Goal: Task Accomplishment & Management: Manage account settings

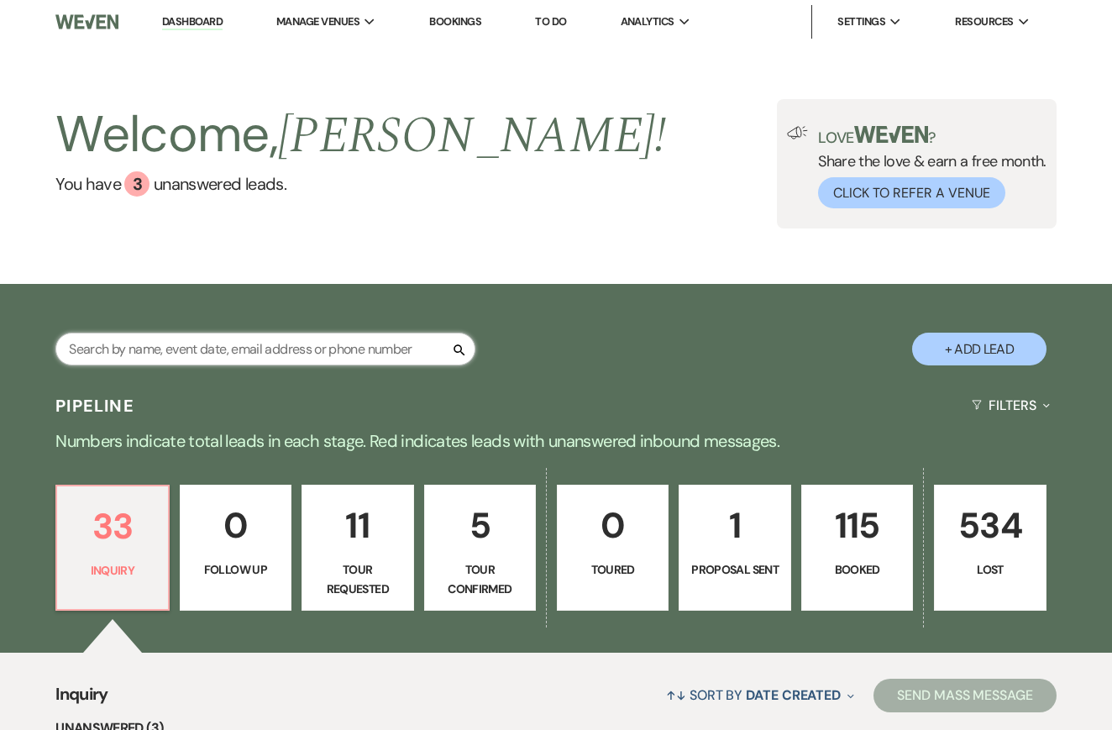
click at [133, 333] on input "text" at bounding box center [265, 349] width 420 height 33
type input "g"
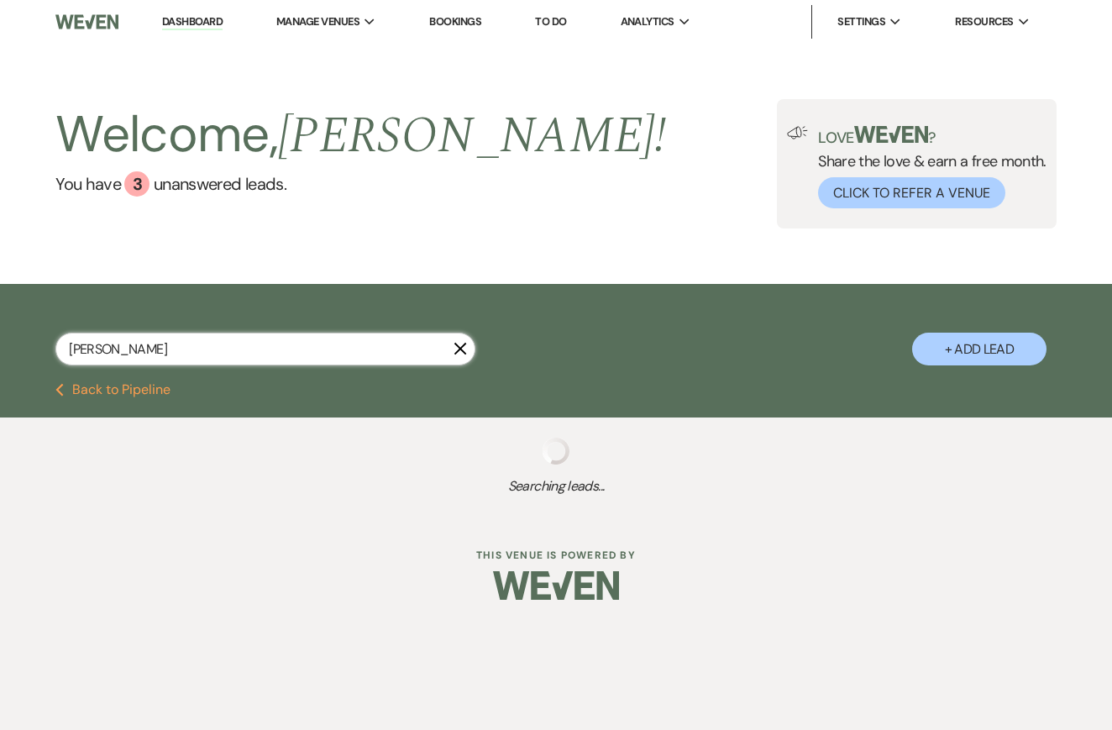
type input "[PERSON_NAME]"
select select "4"
select select "8"
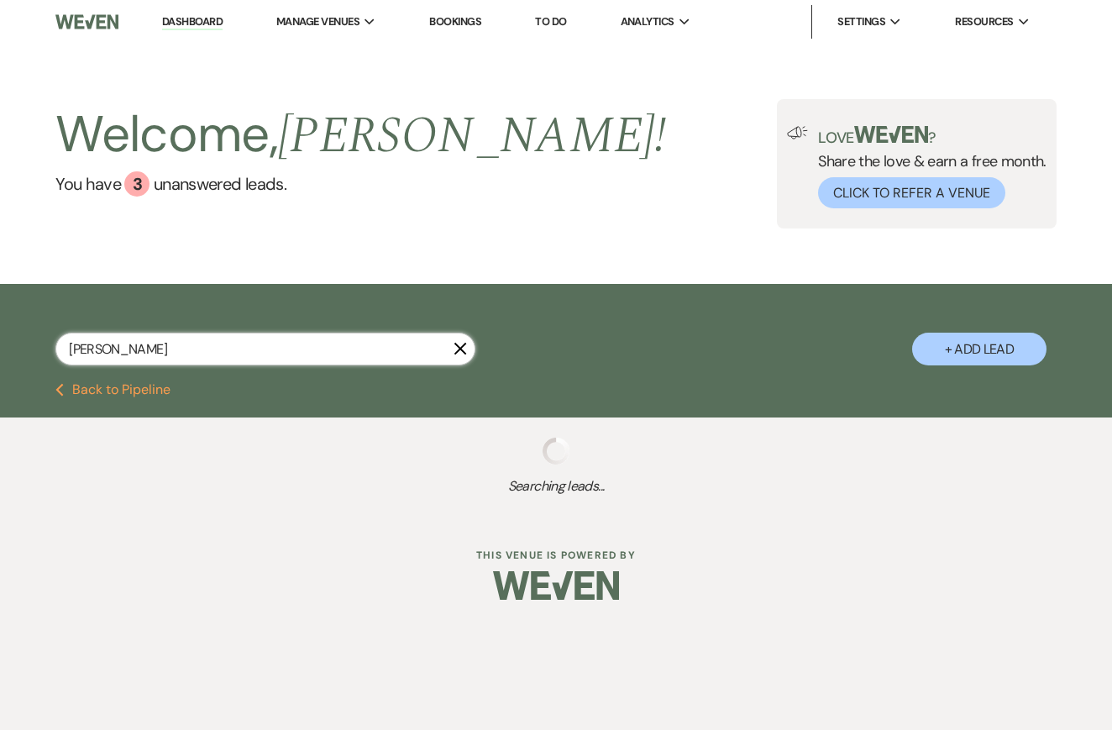
select select "8"
select select "5"
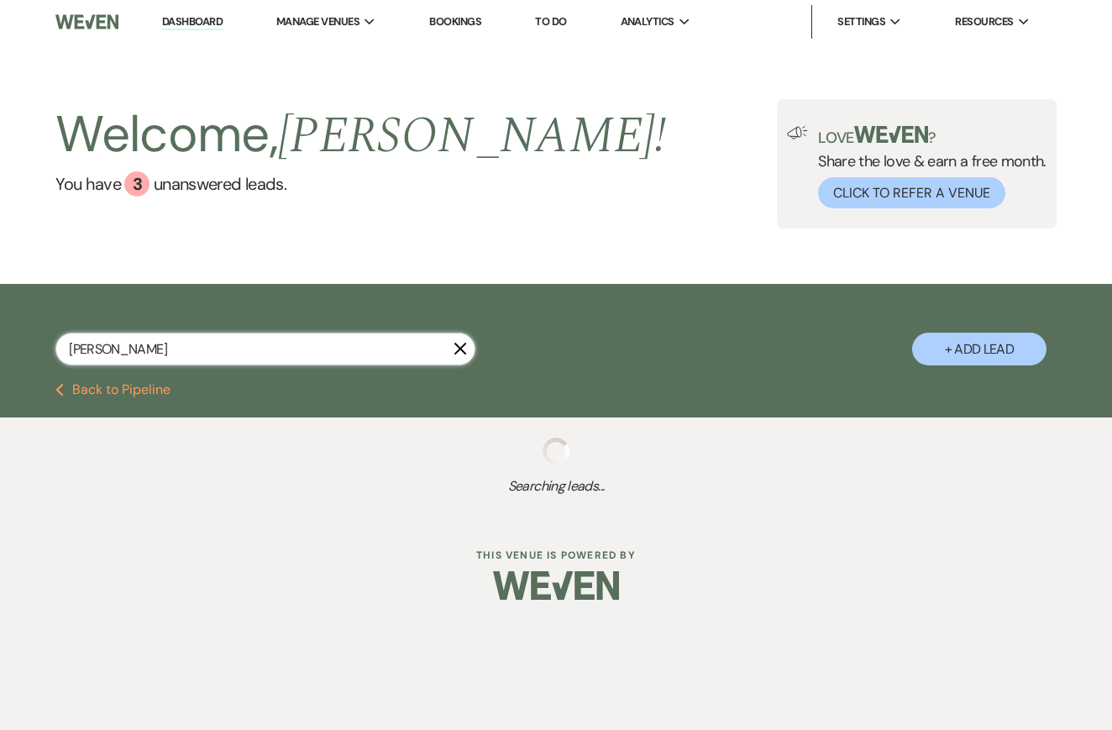
select select "8"
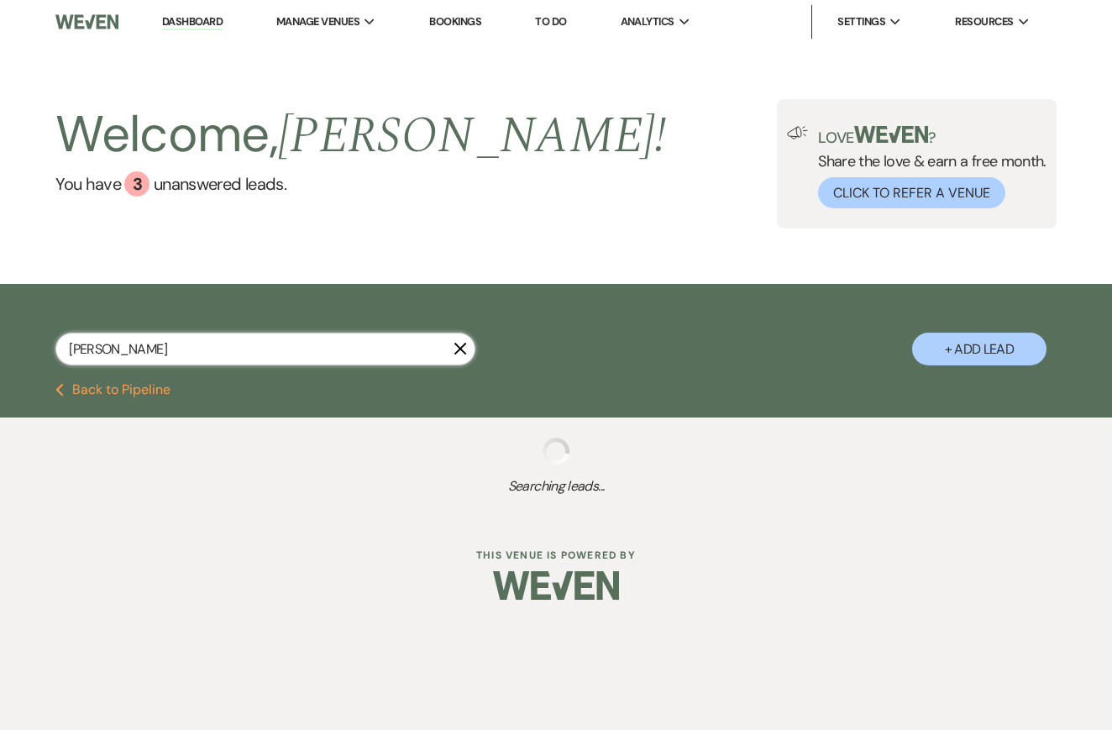
select select "8"
select select "10"
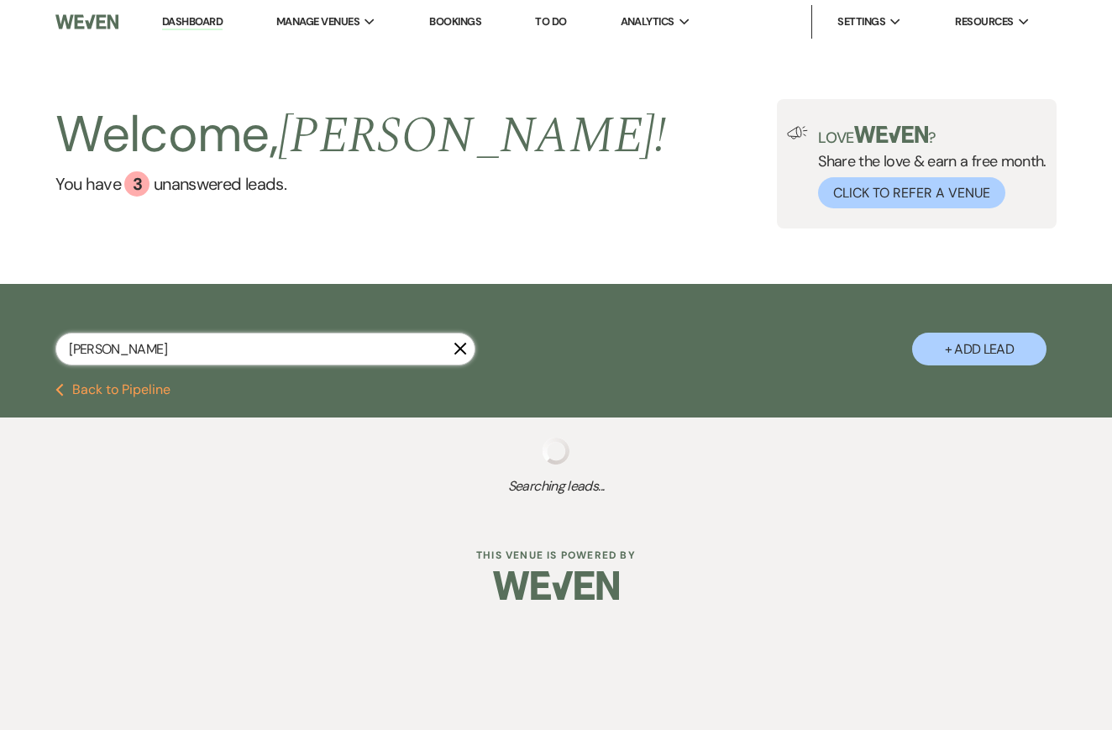
select select "8"
select select "4"
select select "8"
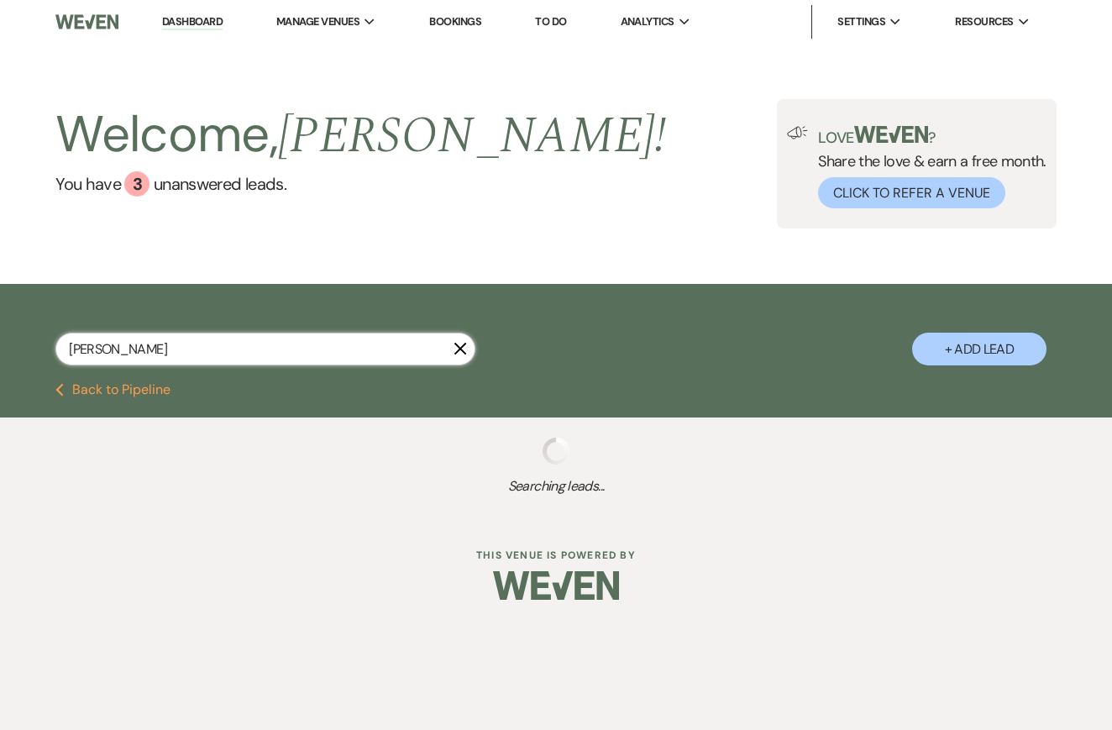
select select "8"
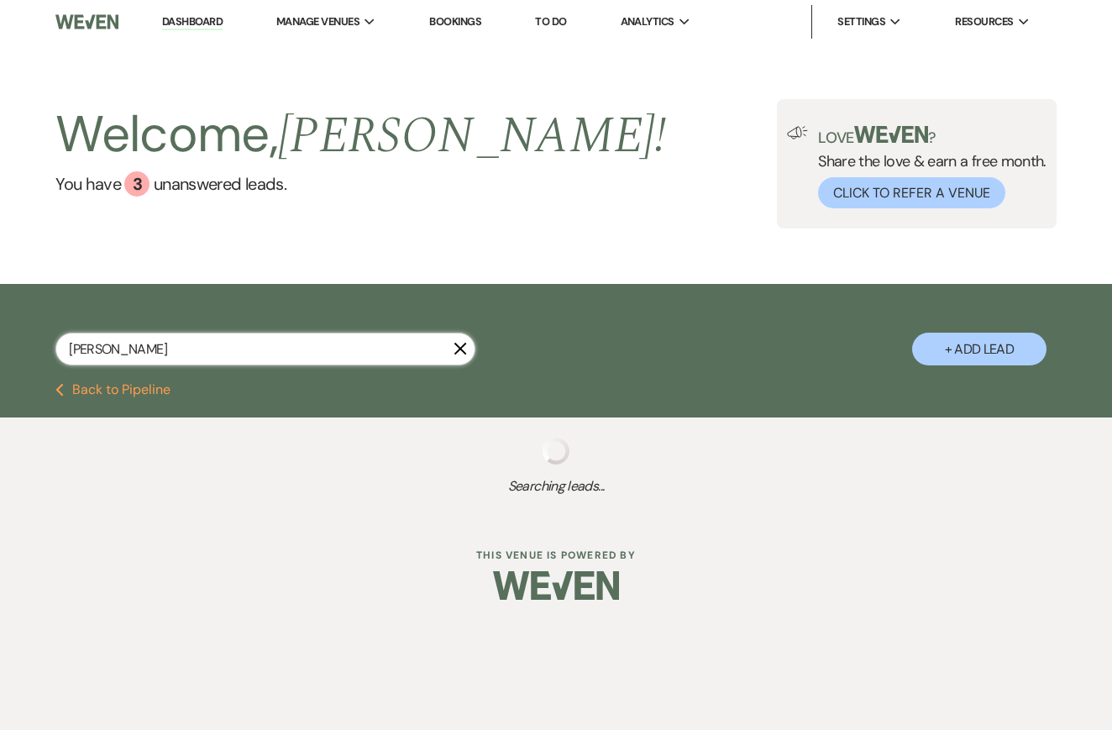
select select "8"
select select "6"
select select "8"
select select "5"
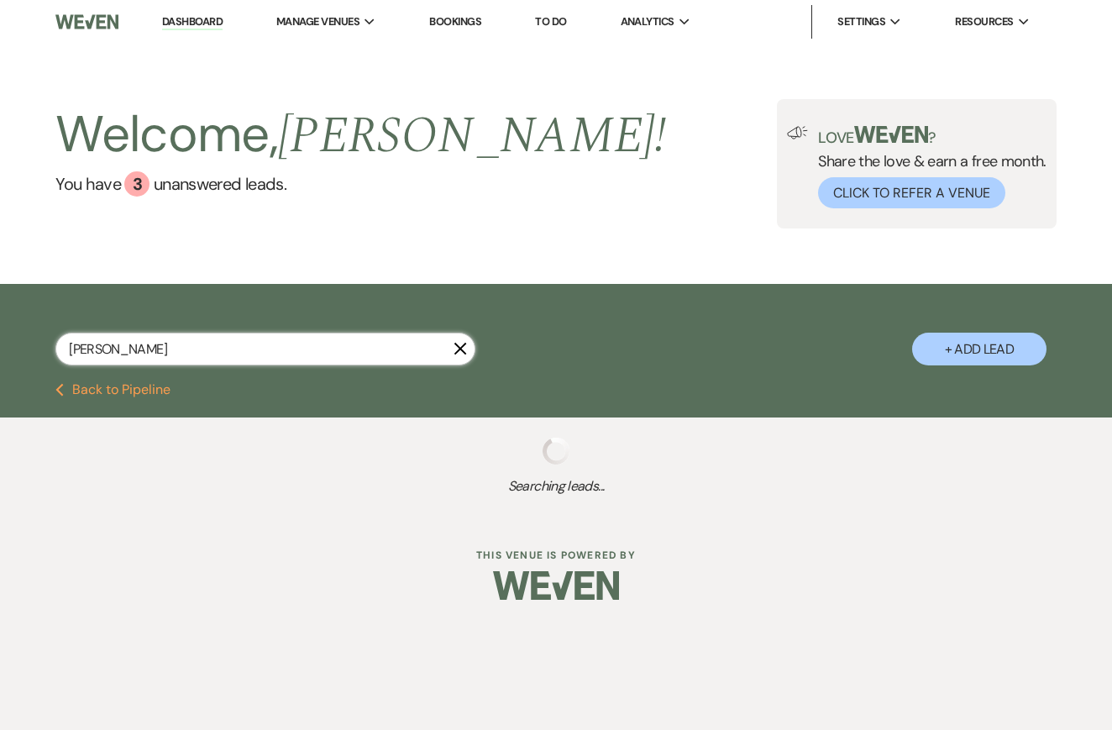
select select "4"
select select "8"
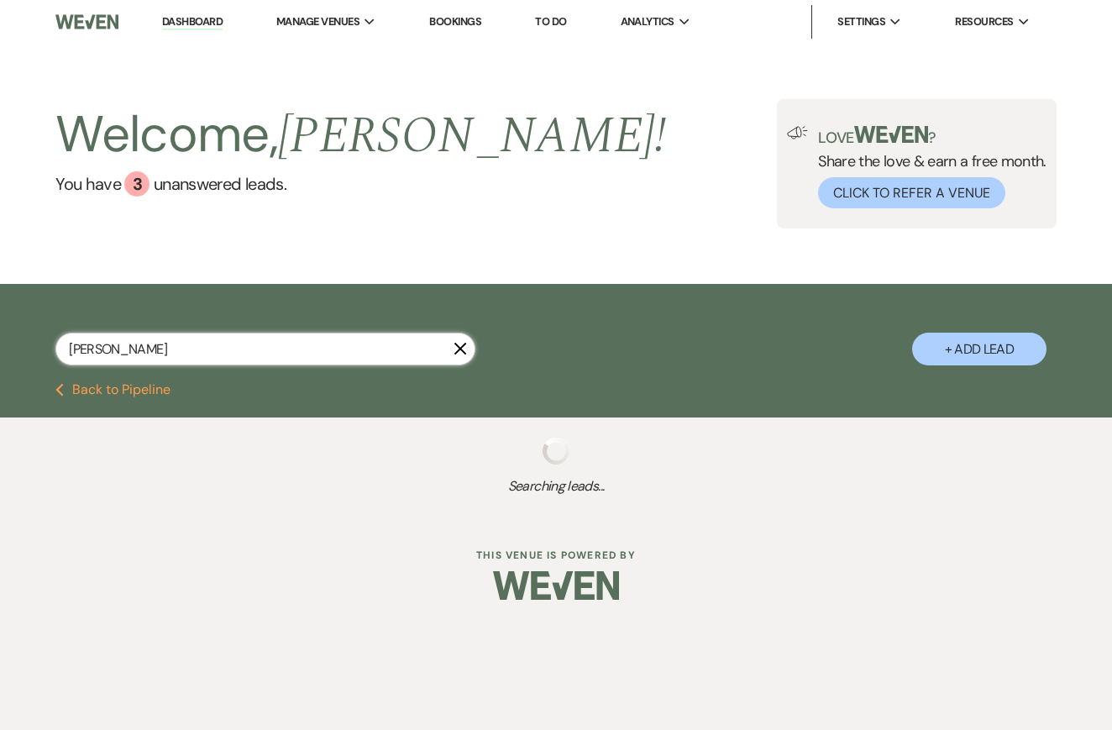
select select "8"
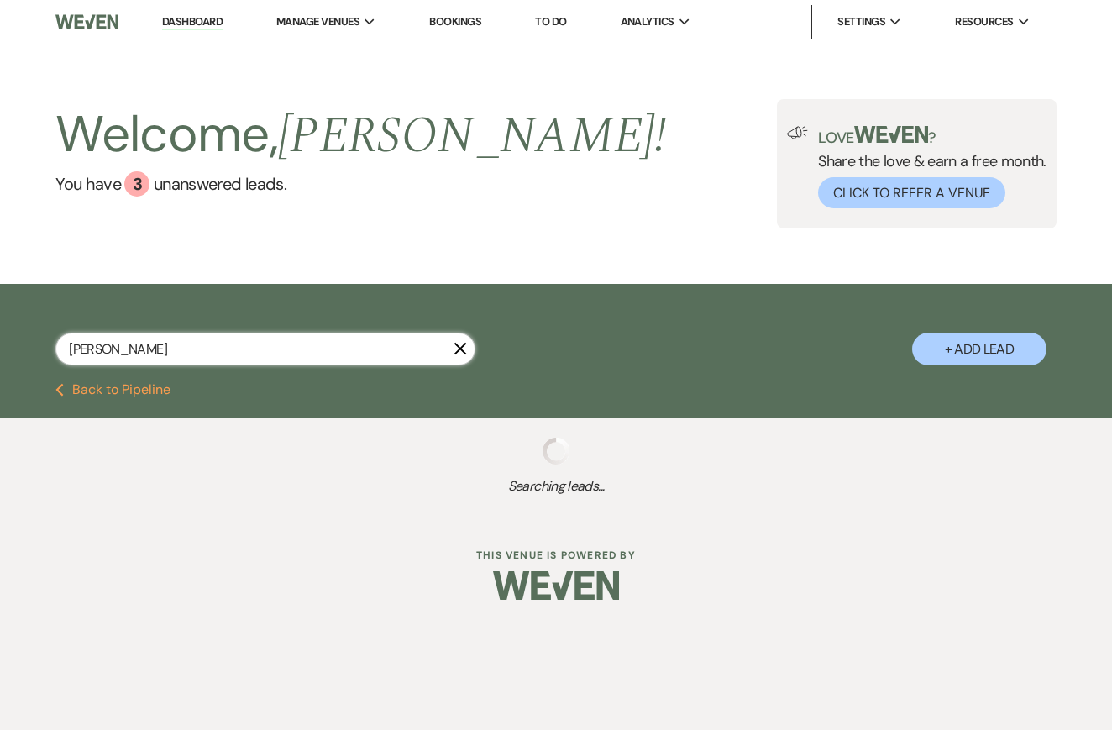
select select "5"
select select "8"
select select "5"
select select "4"
select select "8"
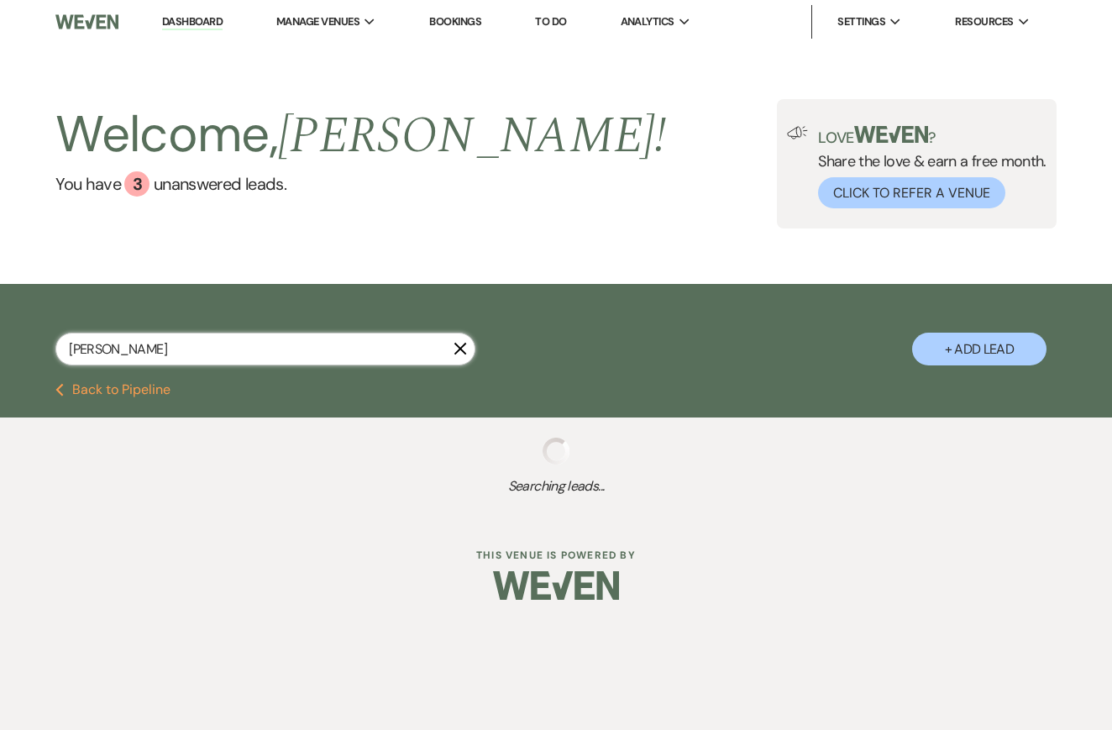
select select "8"
select select "5"
select select "8"
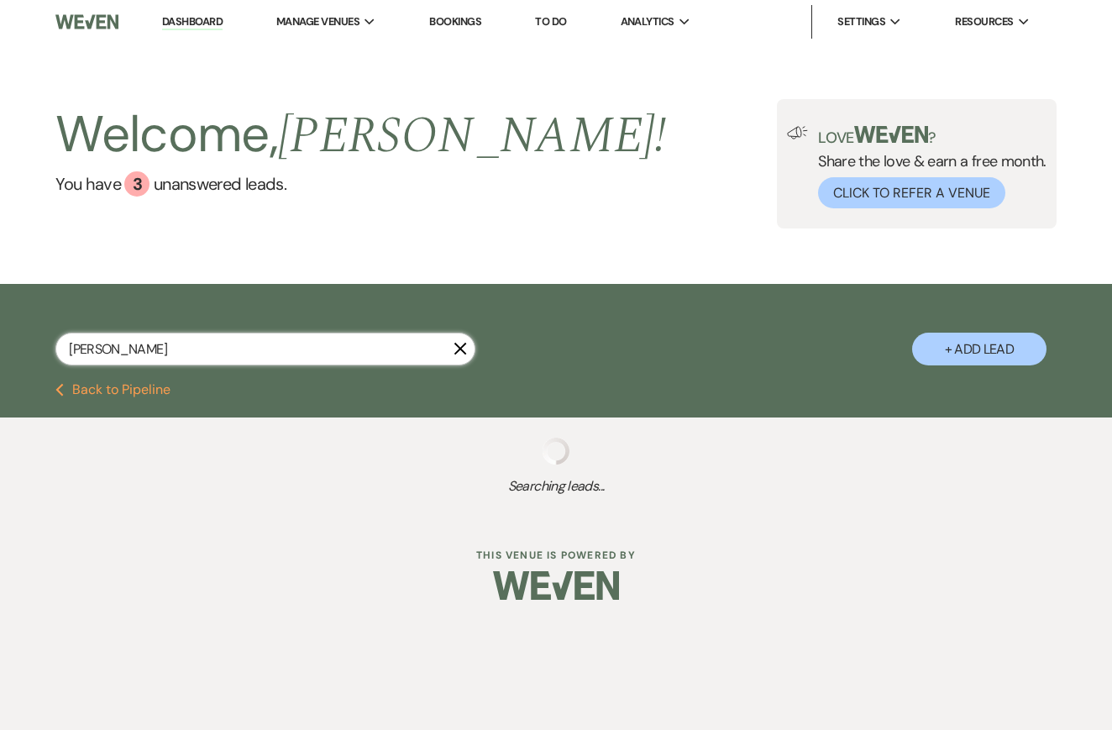
select select "8"
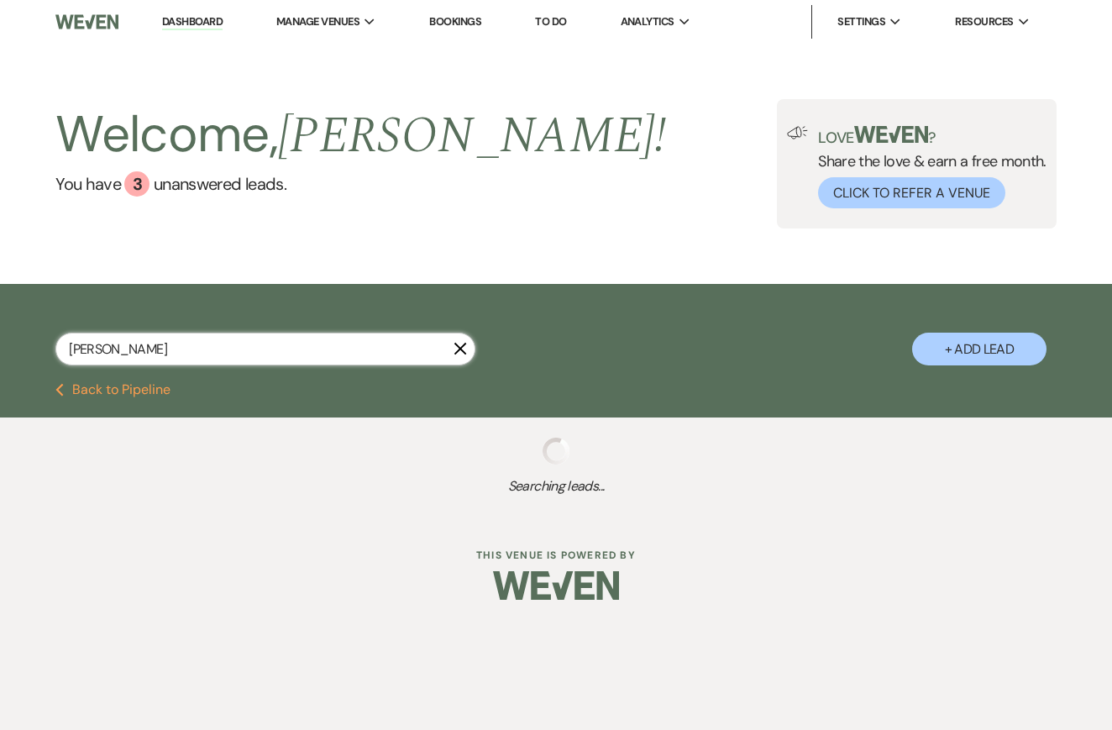
select select "5"
select select "8"
select select "5"
select select "8"
select select "10"
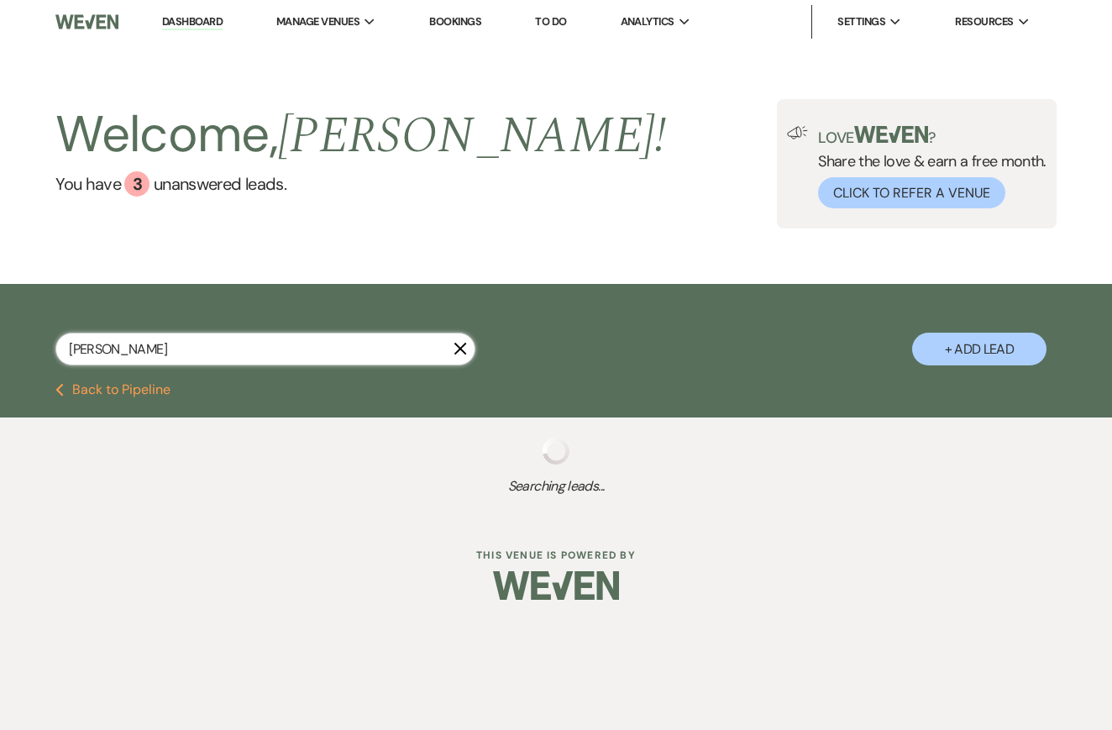
select select "8"
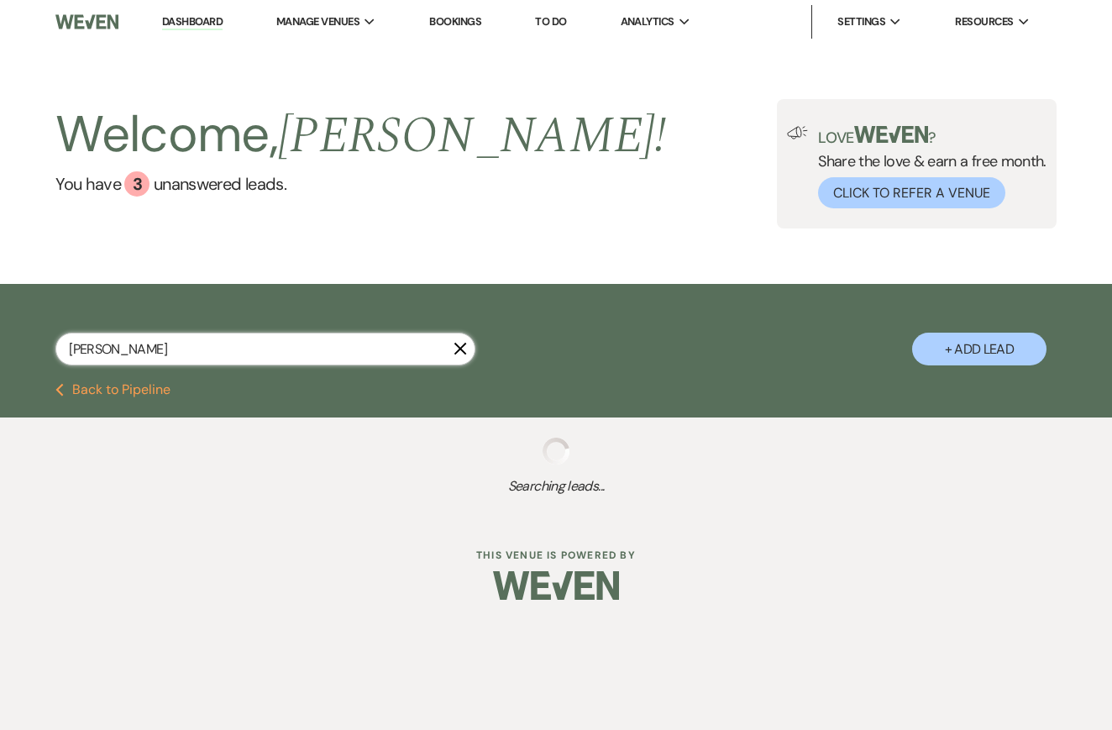
select select "7"
select select "8"
select select "7"
select select "8"
select select "5"
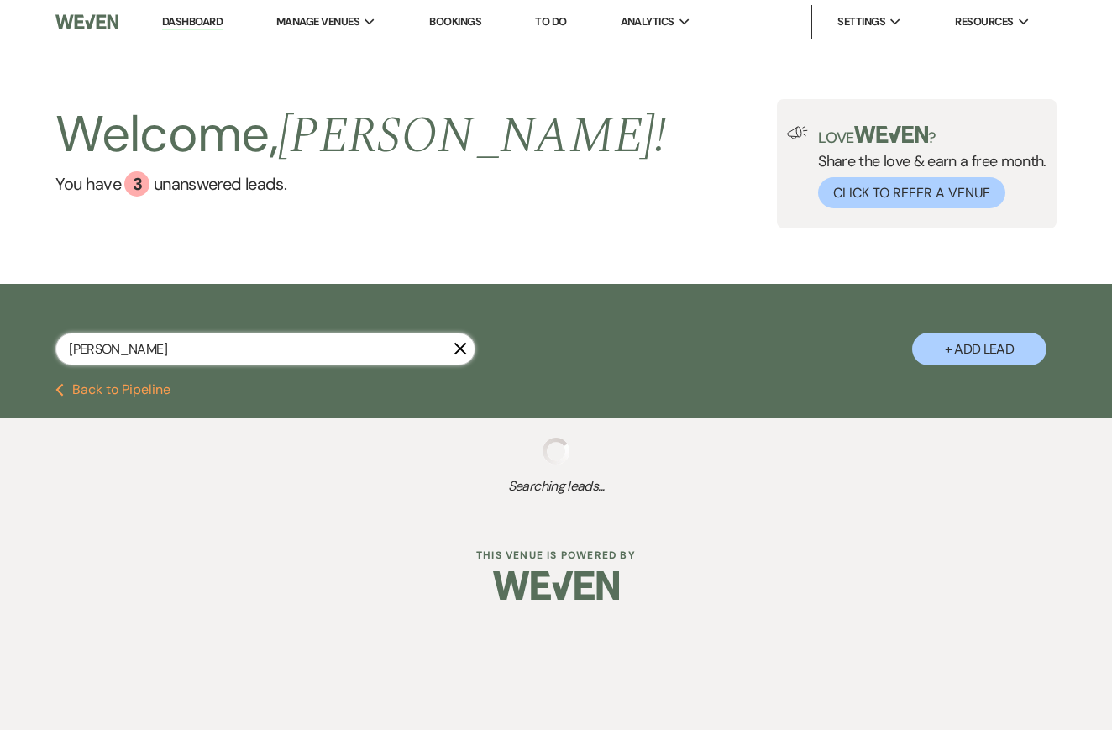
select select "8"
select select "6"
select select "8"
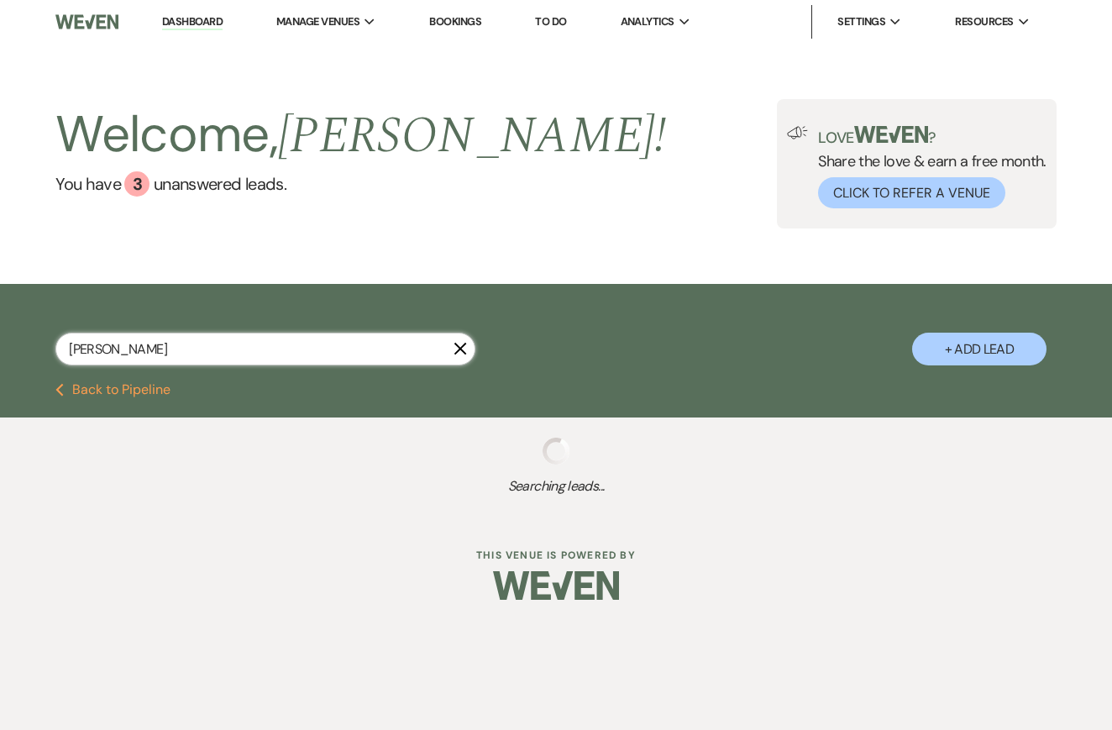
select select "4"
select select "8"
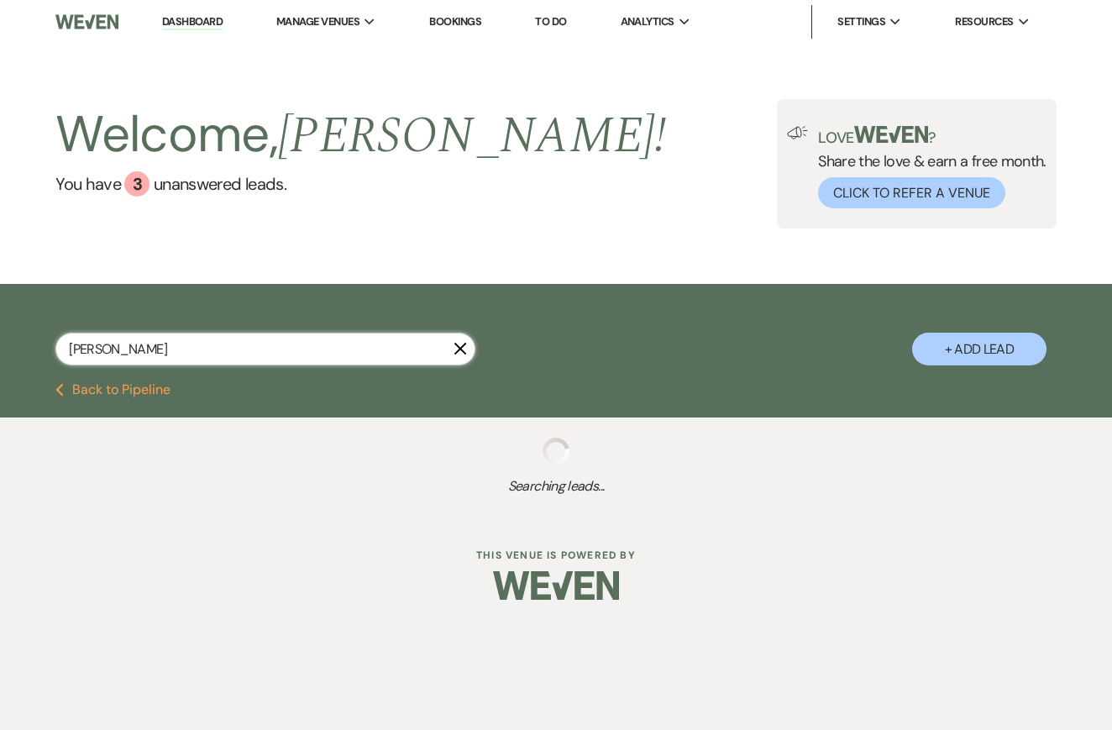
select select "8"
select select "5"
select select "8"
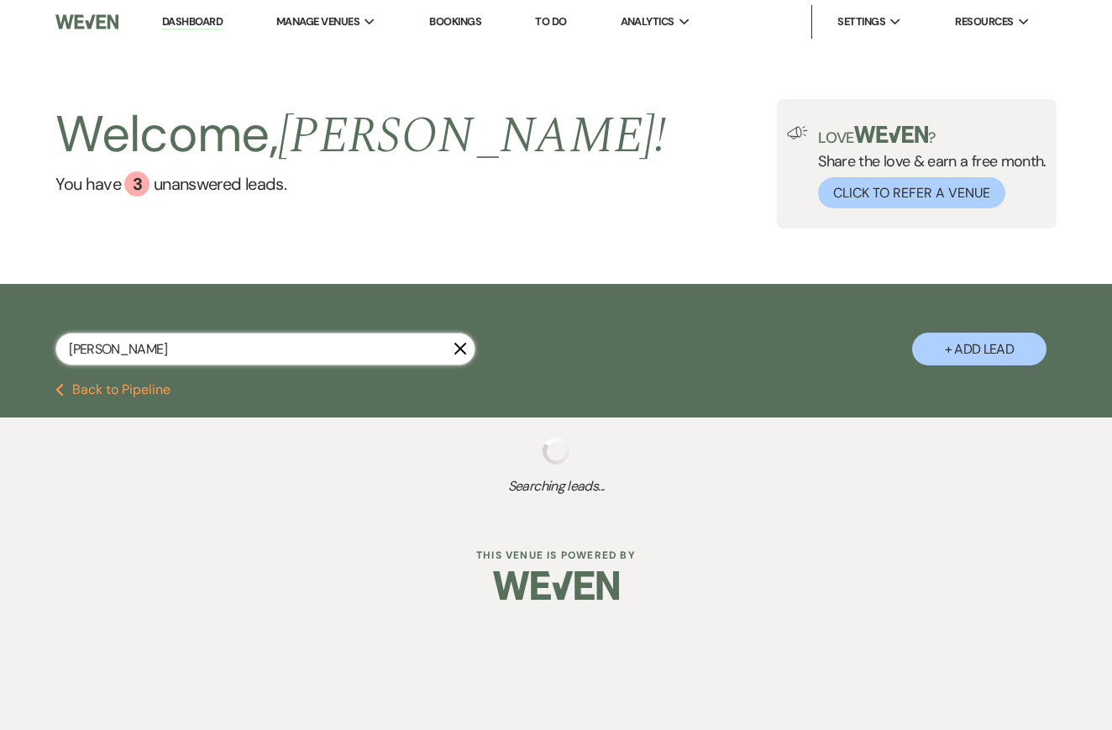
select select "5"
select select "8"
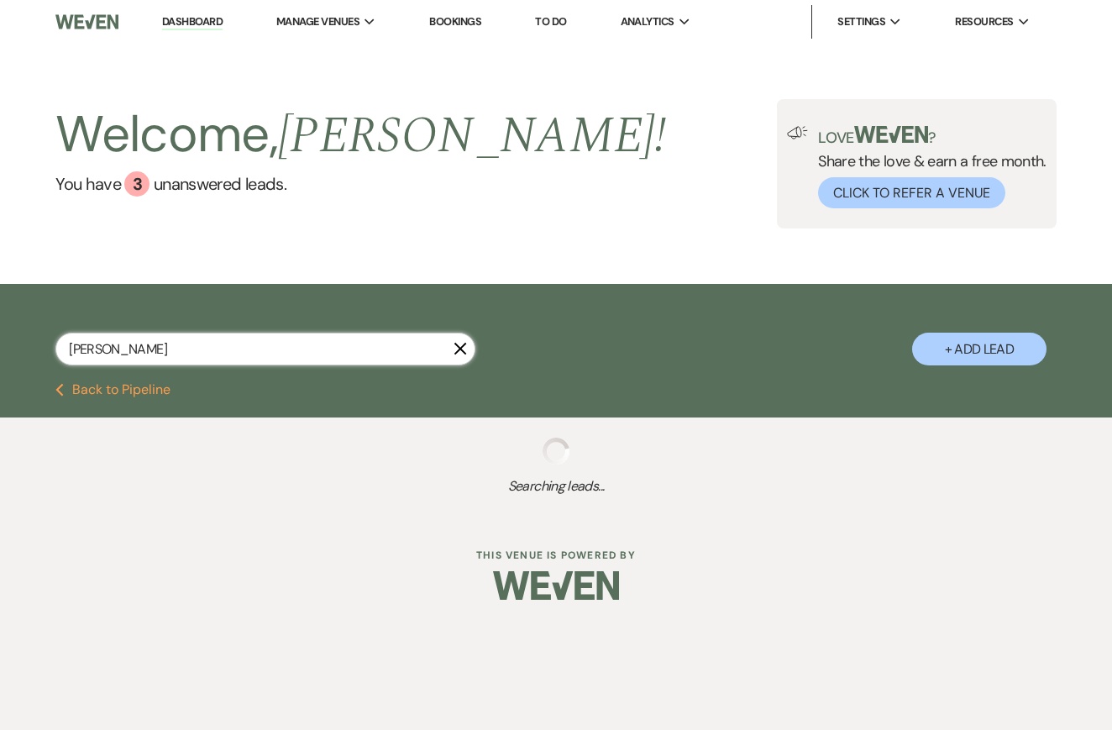
select select "8"
select select "10"
select select "8"
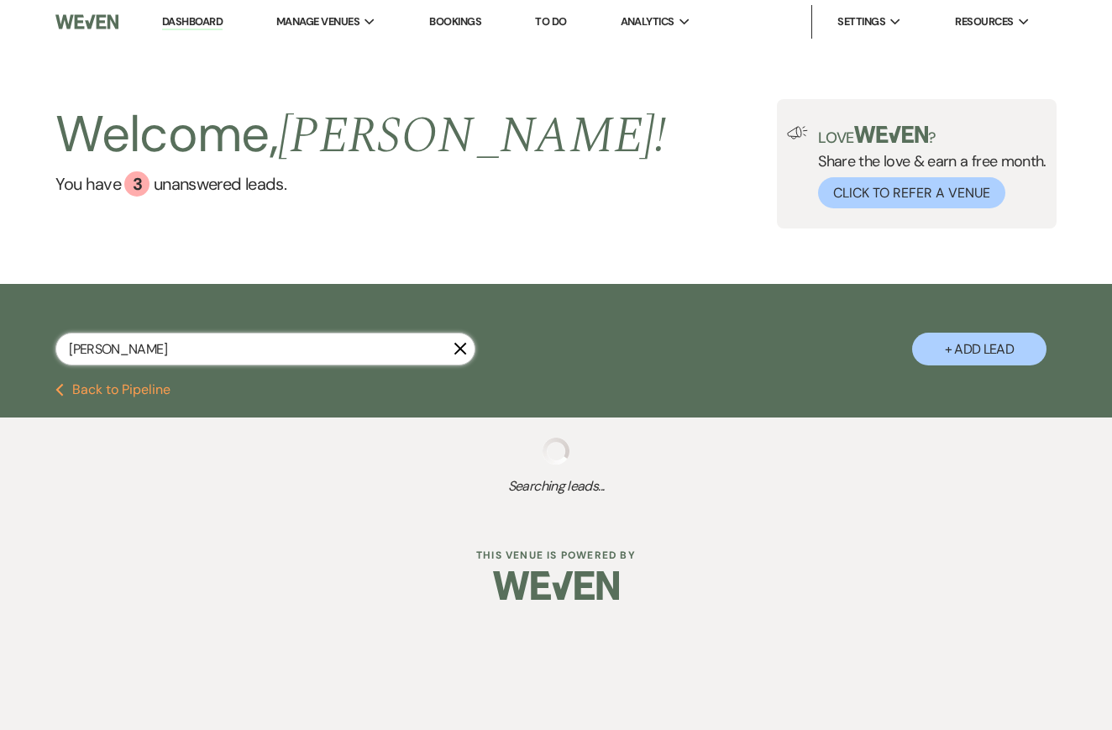
select select "8"
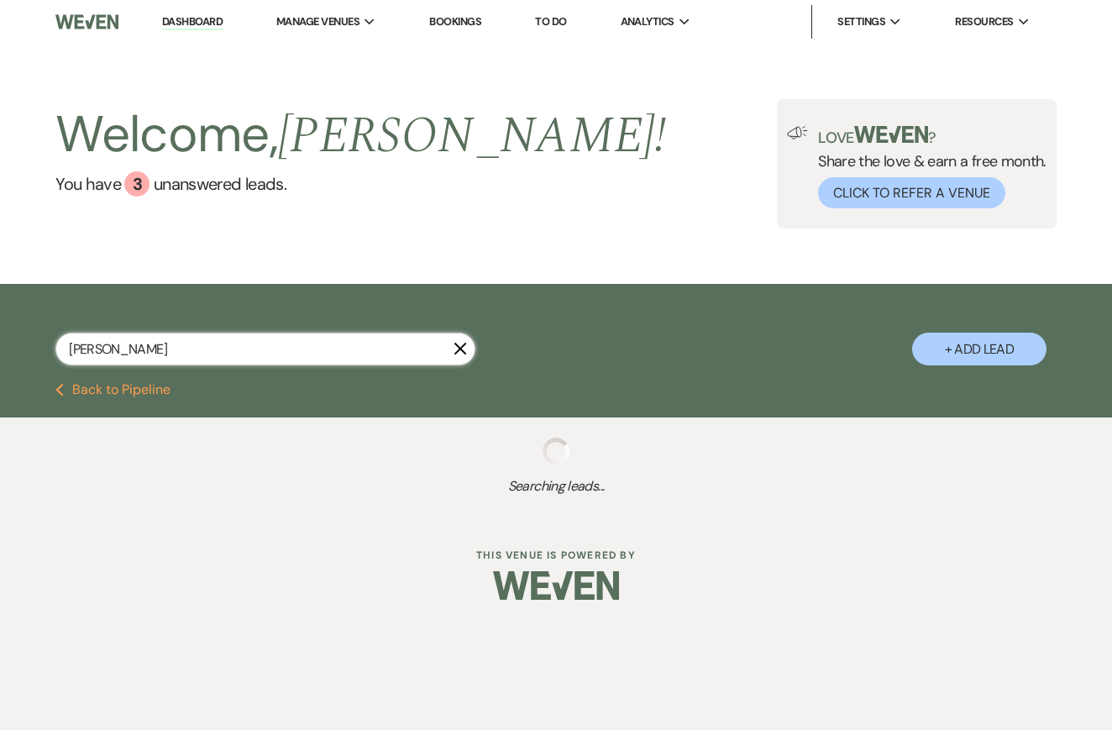
select select "8"
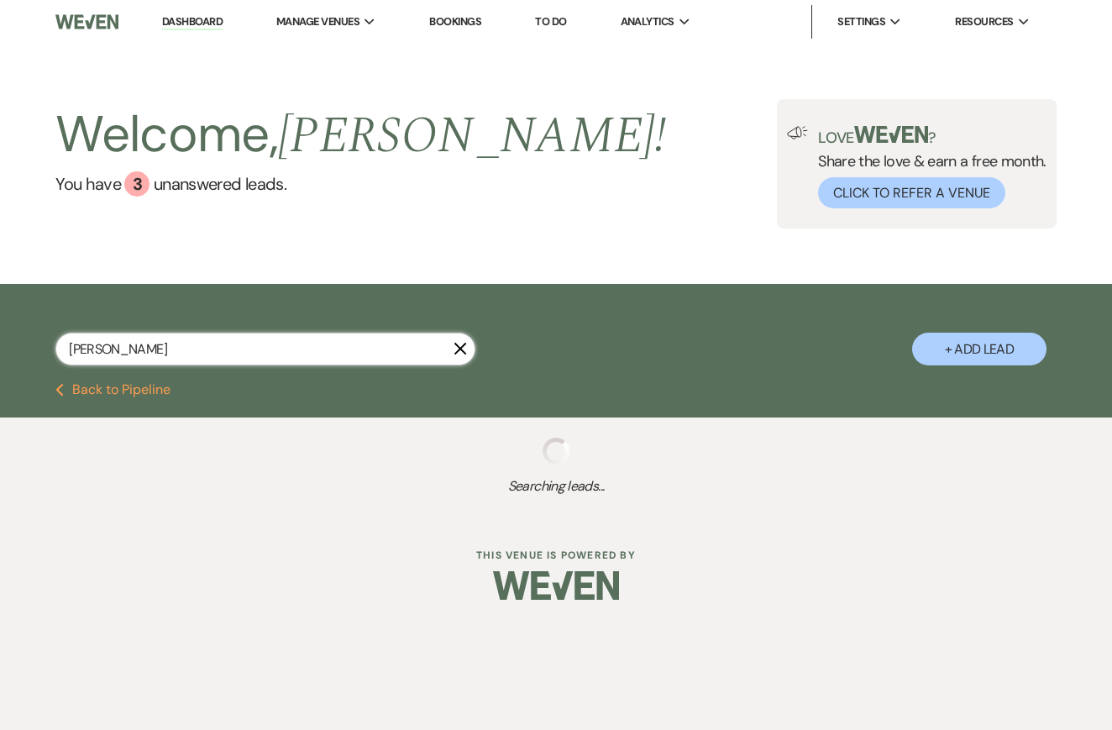
select select "5"
select select "8"
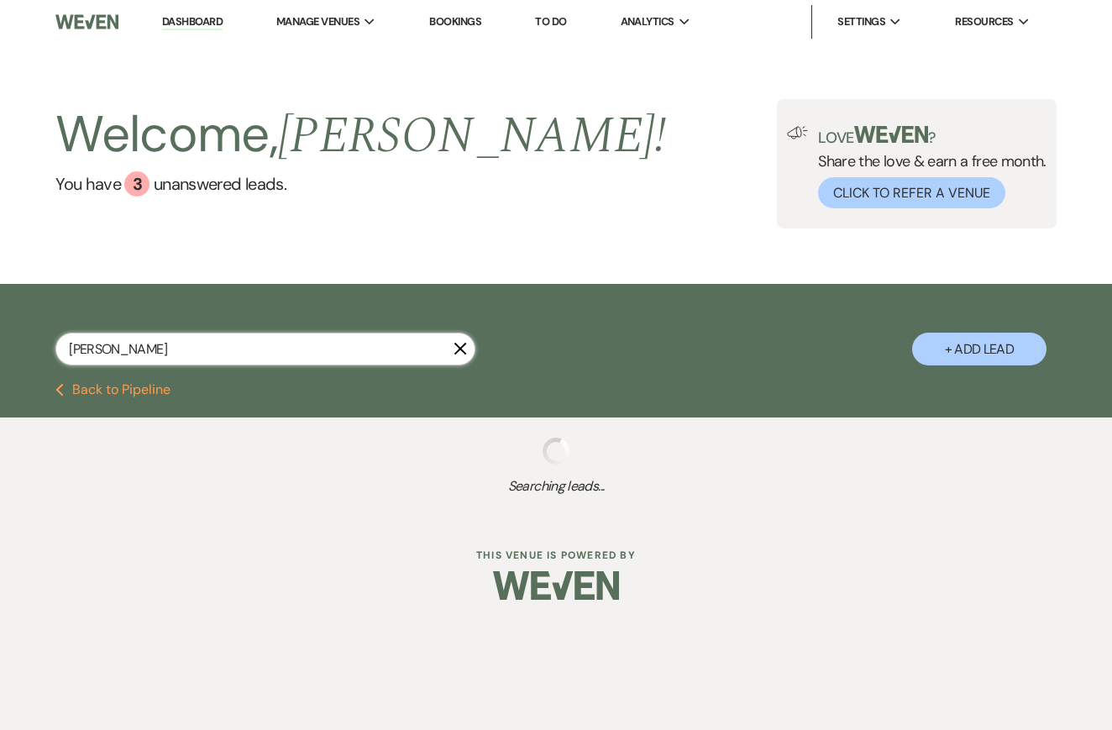
select select "8"
select select "11"
select select "8"
select select "10"
select select "8"
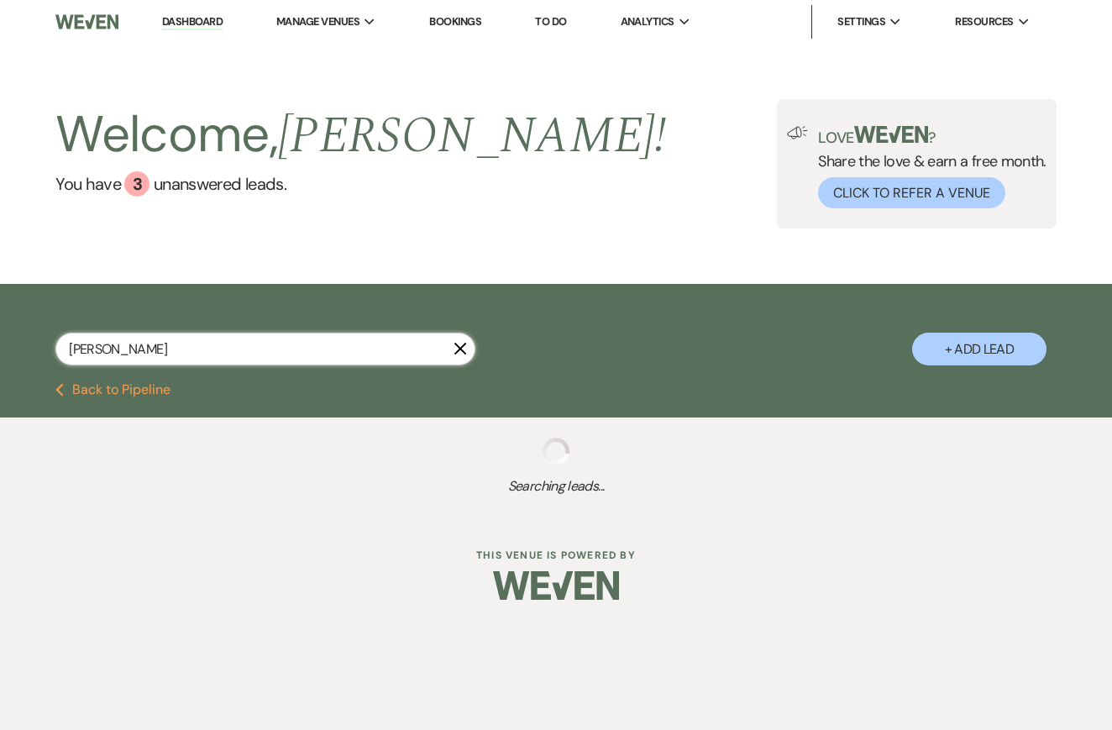
select select "8"
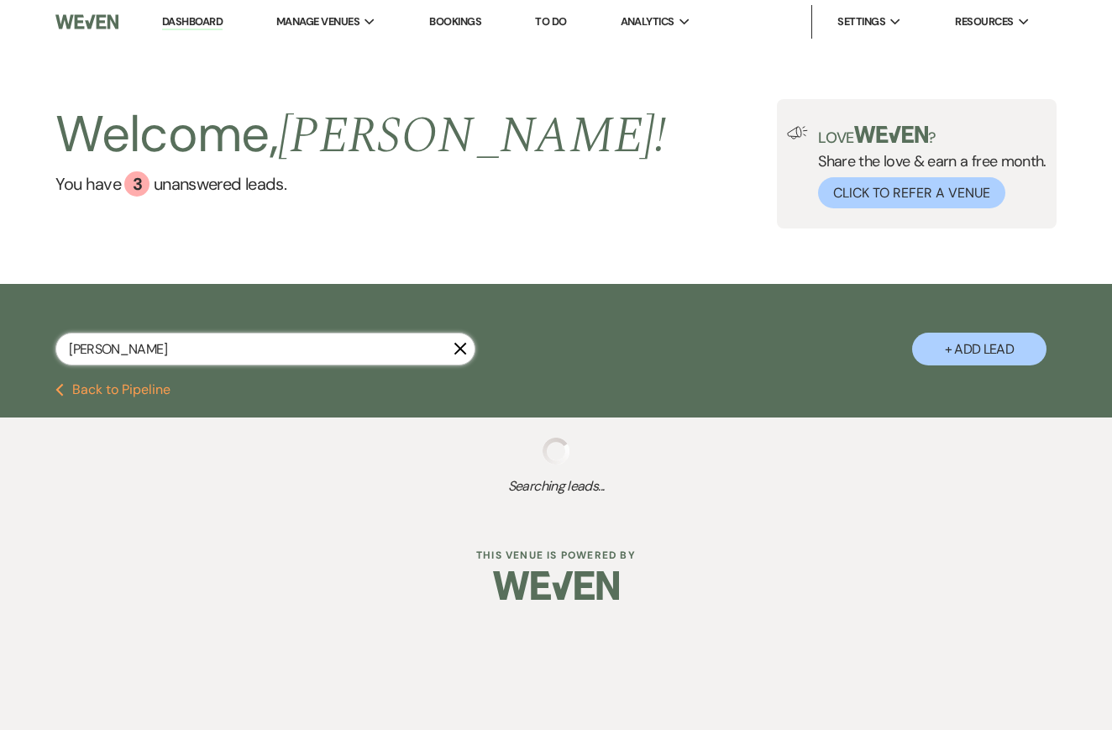
select select "8"
select select "5"
select select "8"
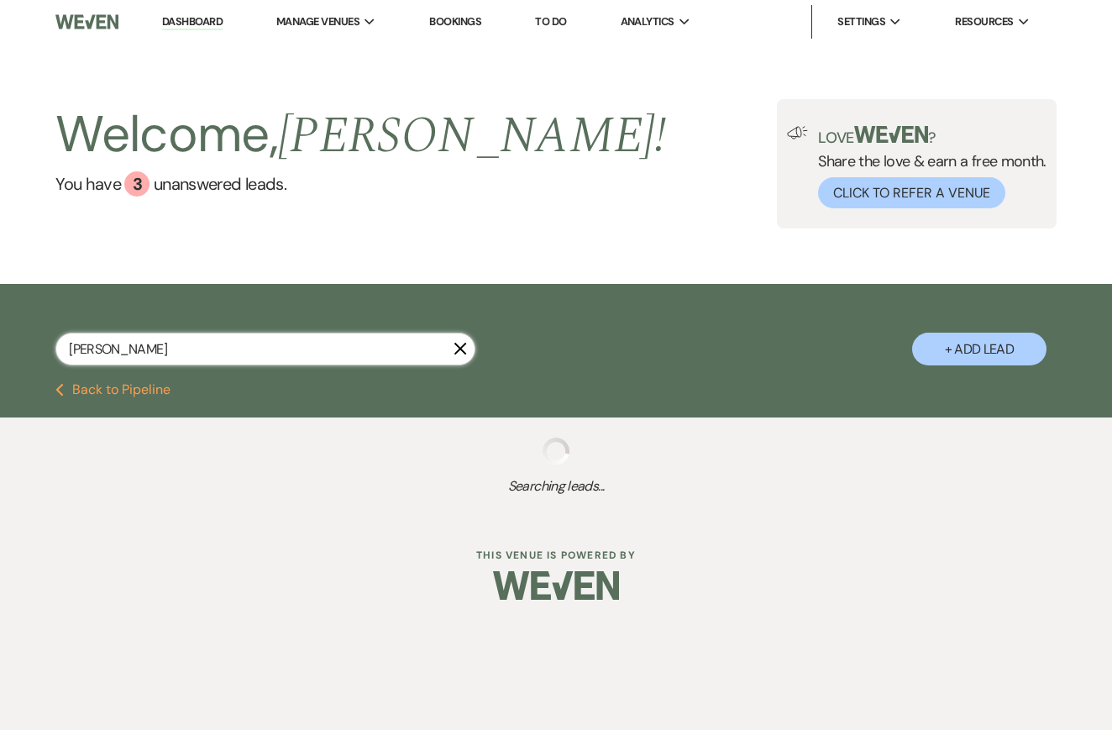
select select "5"
select select "8"
select select "5"
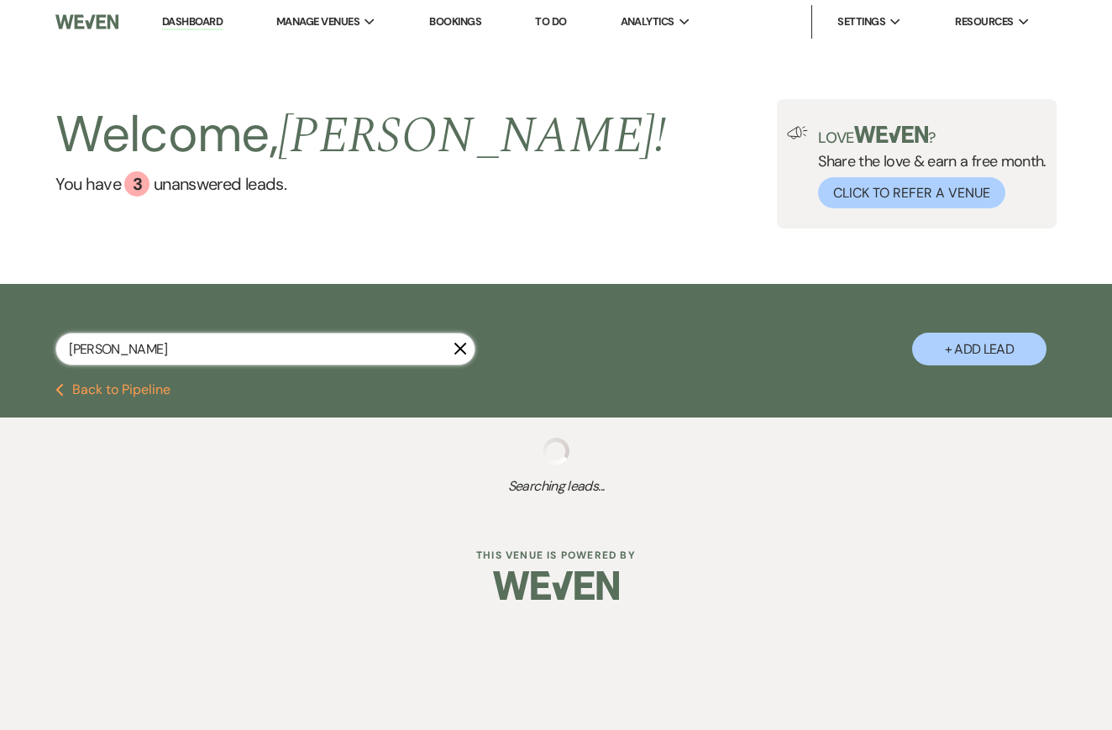
select select "8"
select select "10"
select select "2"
select select "8"
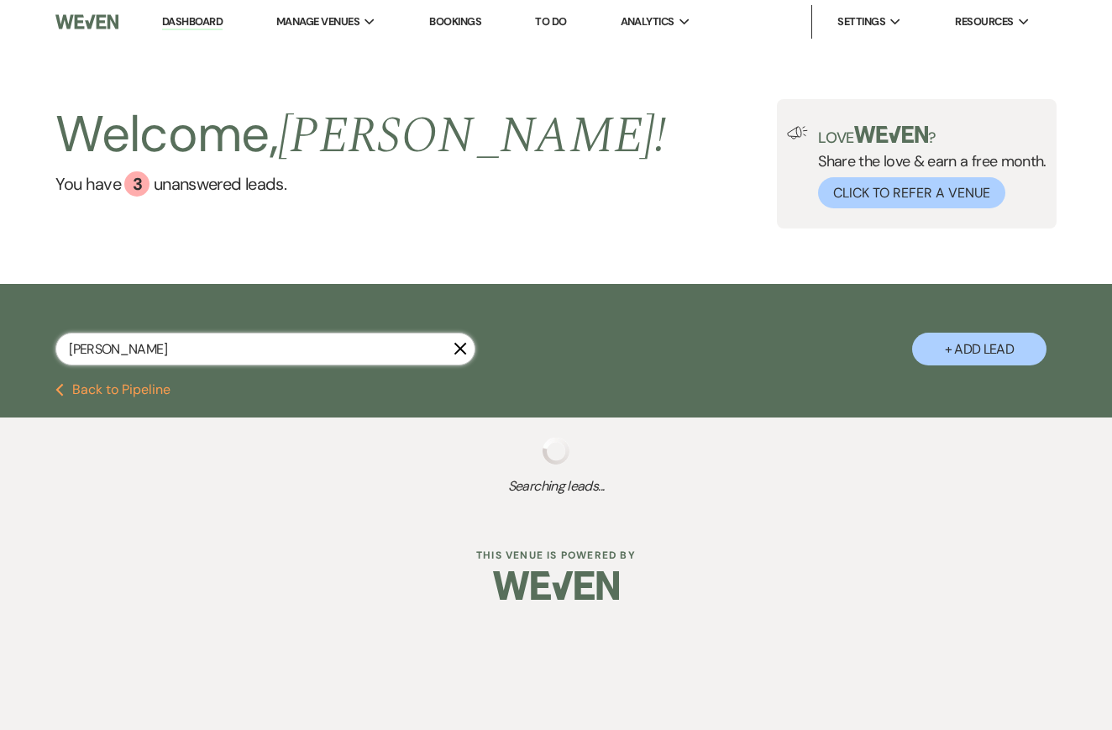
select select "8"
select select "6"
select select "8"
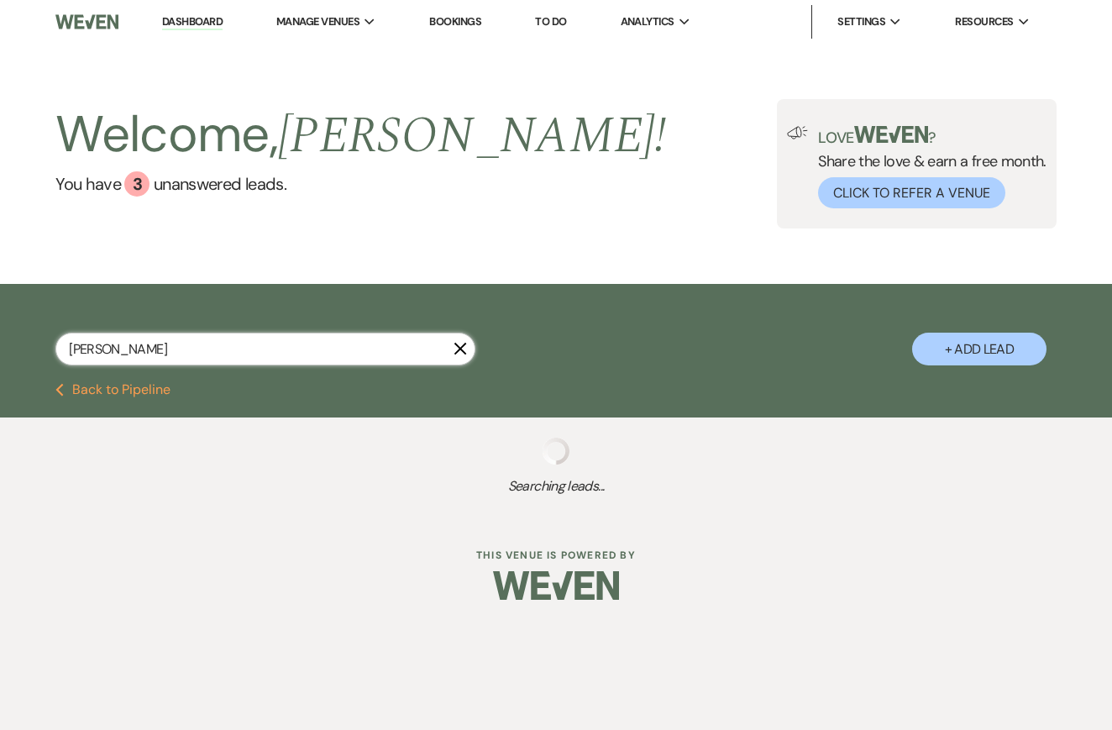
select select "5"
select select "8"
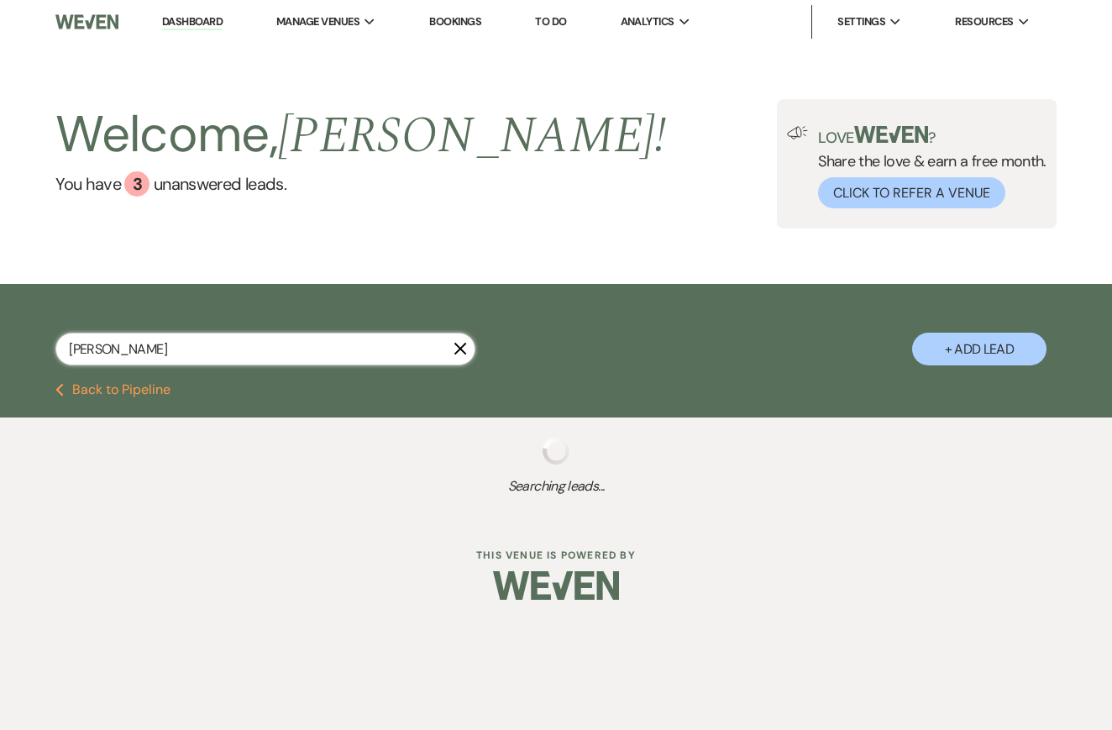
select select "8"
select select "5"
select select "8"
select select "5"
select select "8"
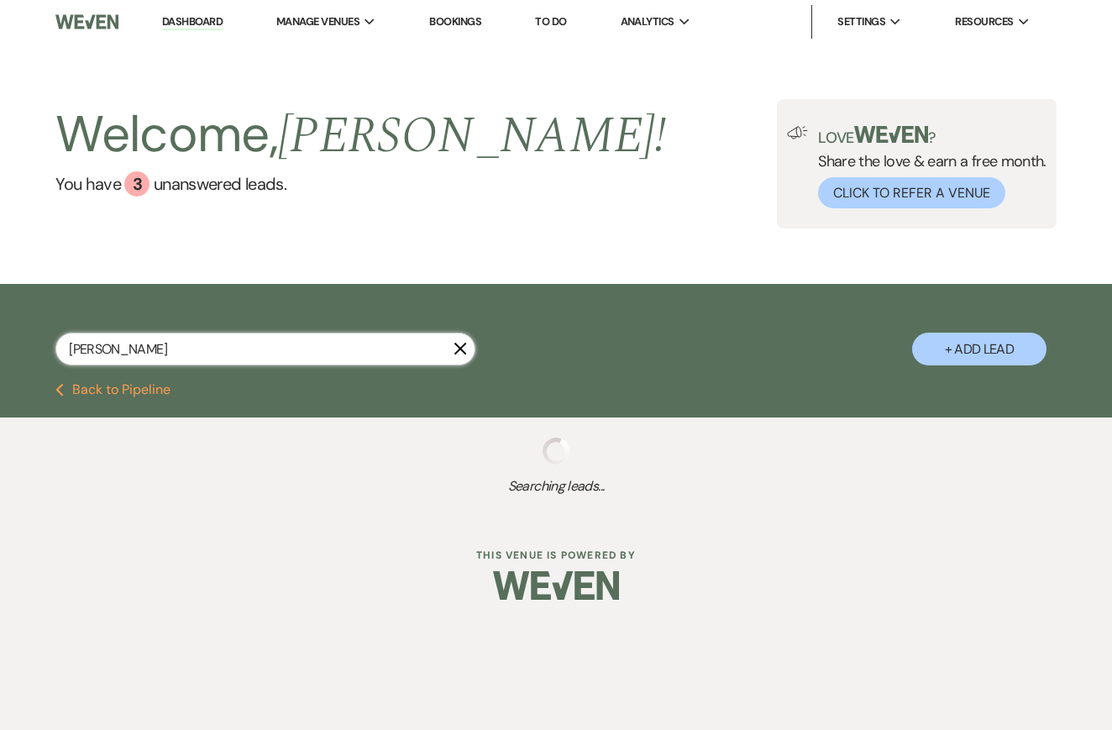
select select "3"
select select "8"
select select "5"
select select "8"
select select "5"
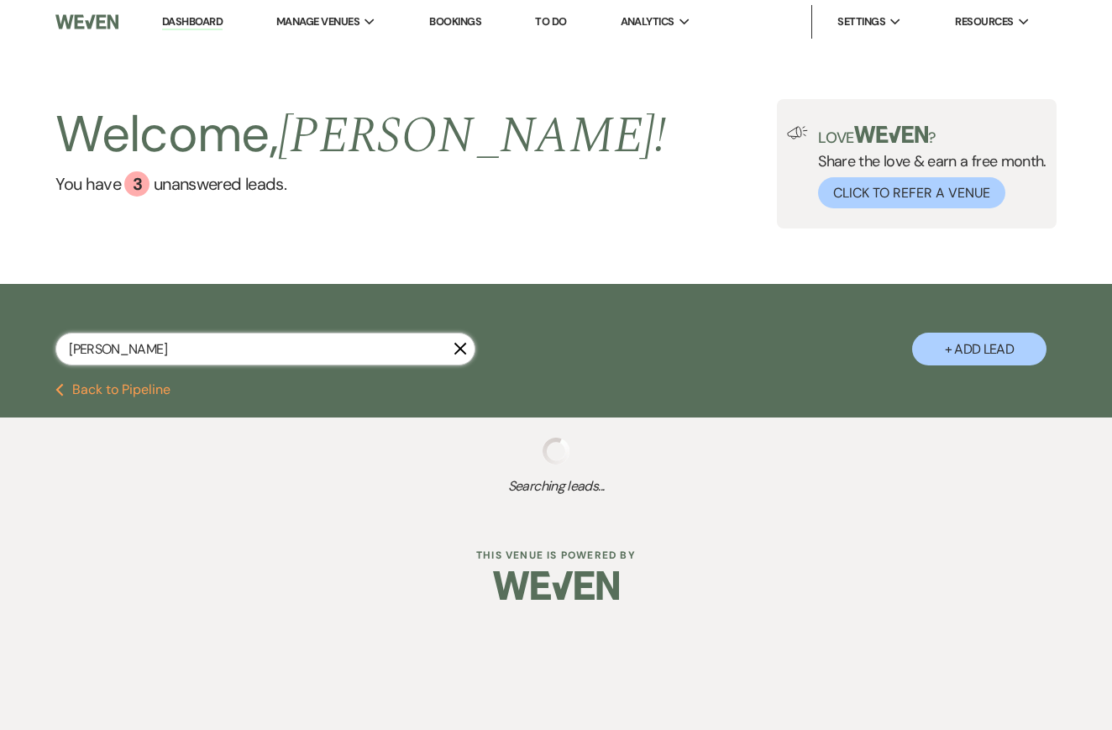
select select "8"
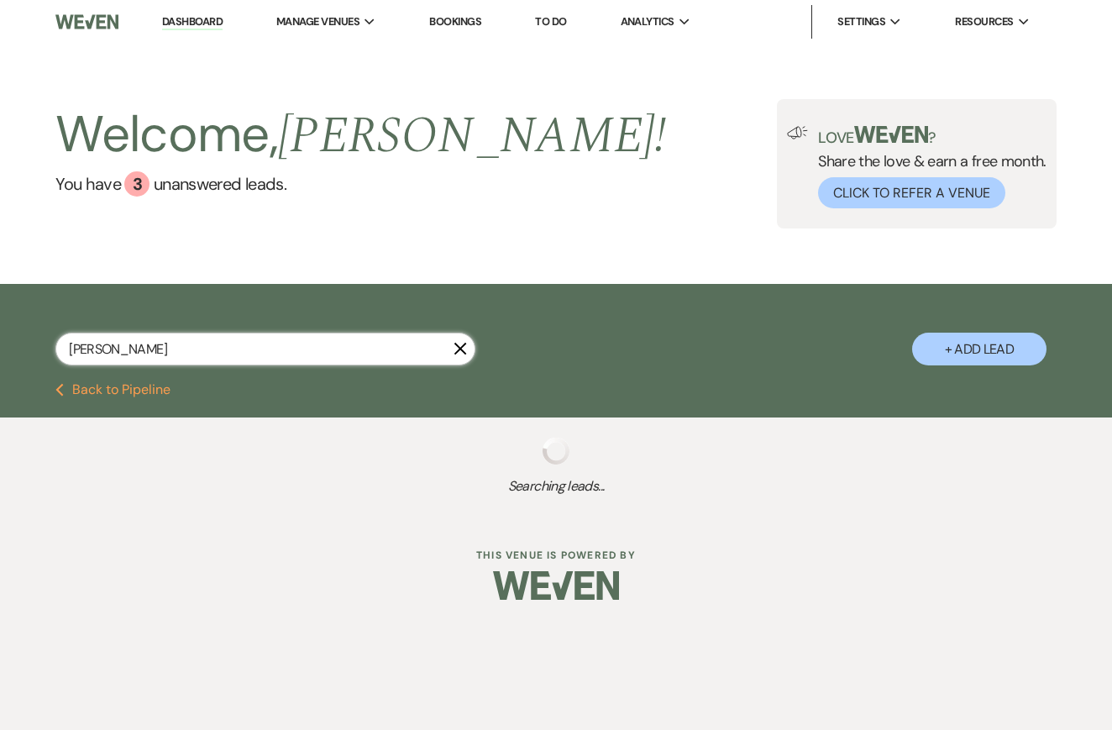
select select "8"
select select "2"
select select "8"
select select "5"
select select "8"
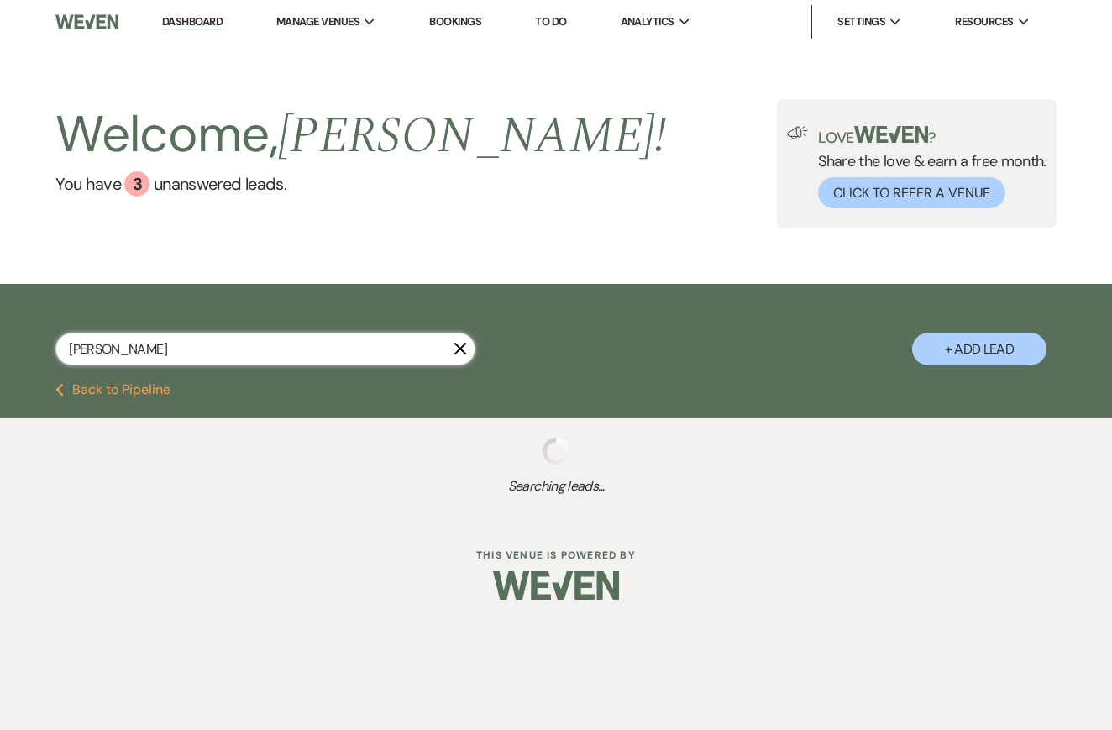
select select "8"
select select "5"
select select "8"
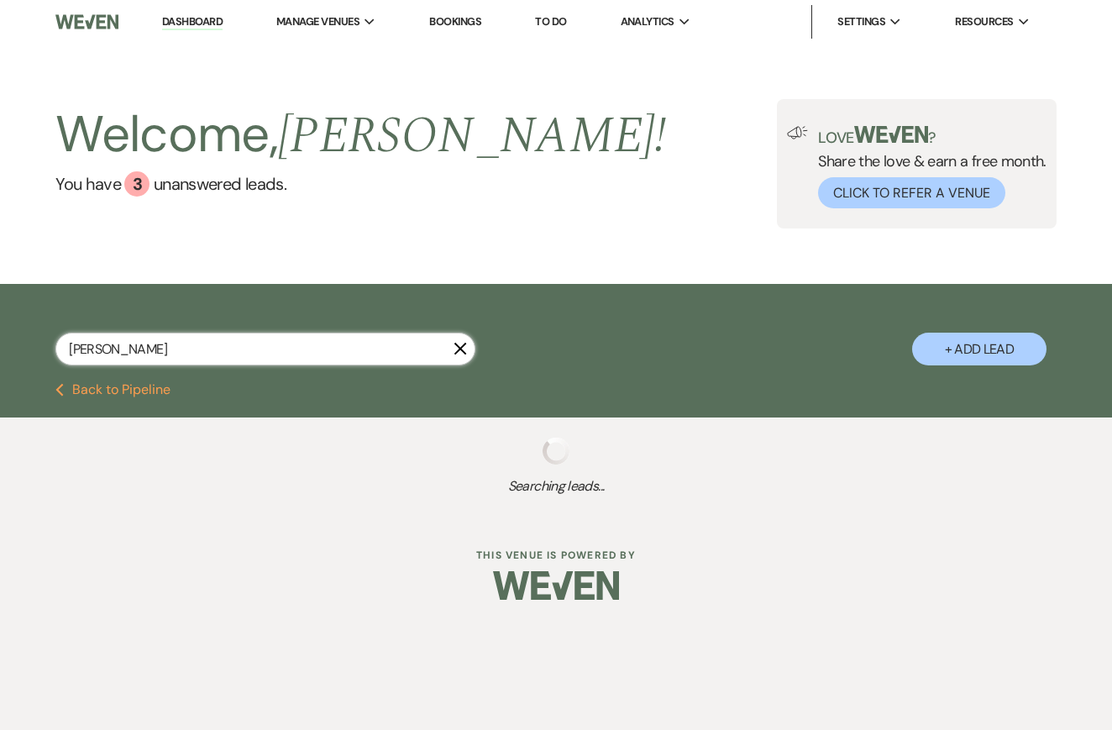
select select "8"
select select "5"
select select "8"
select select "5"
select select "8"
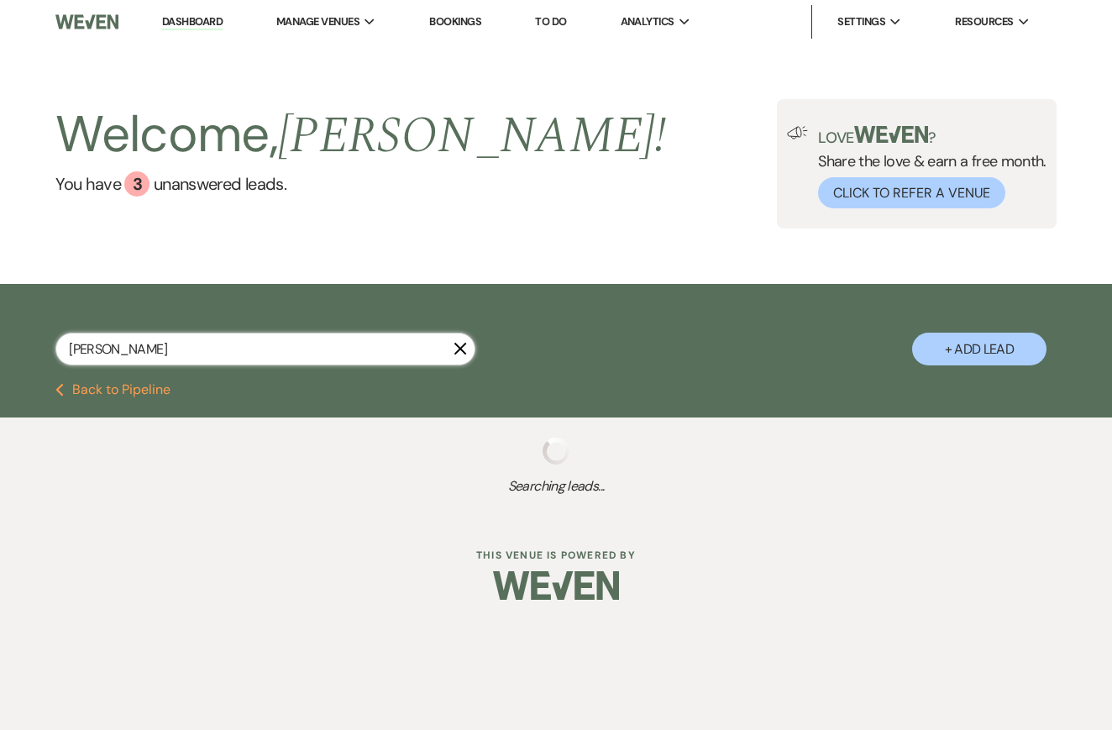
select select "3"
select select "8"
select select "3"
select select "8"
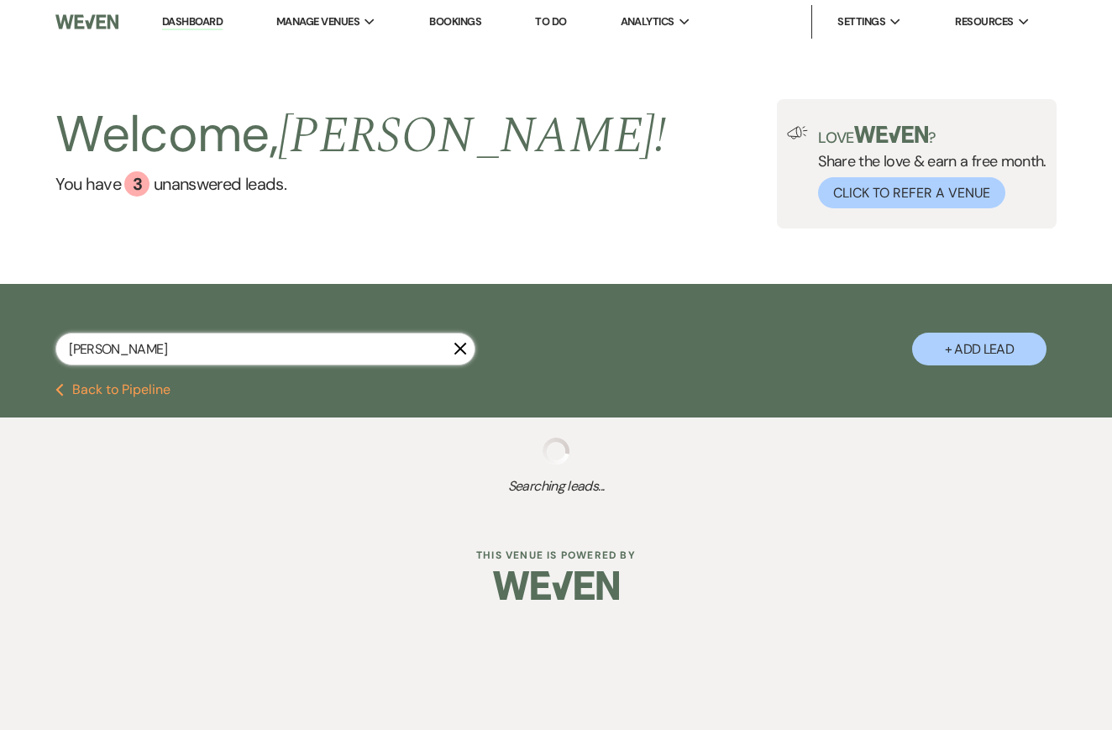
select select "8"
select select "5"
select select "8"
select select "10"
select select "8"
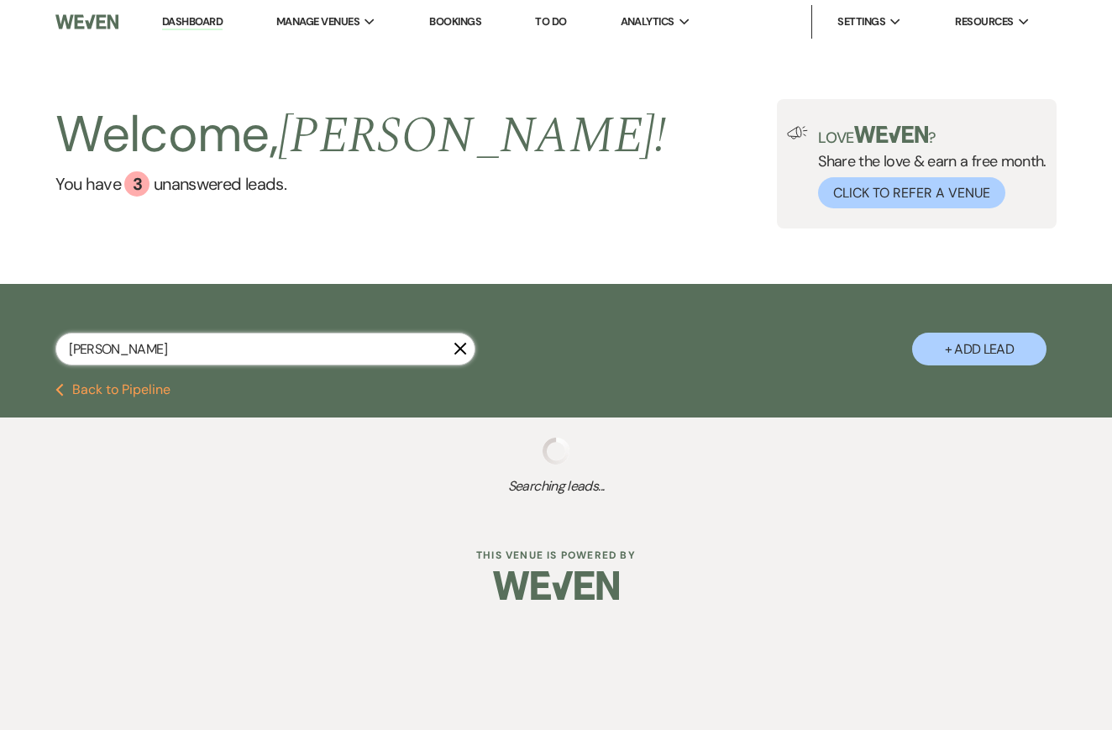
select select "10"
select select "8"
select select "5"
select select "8"
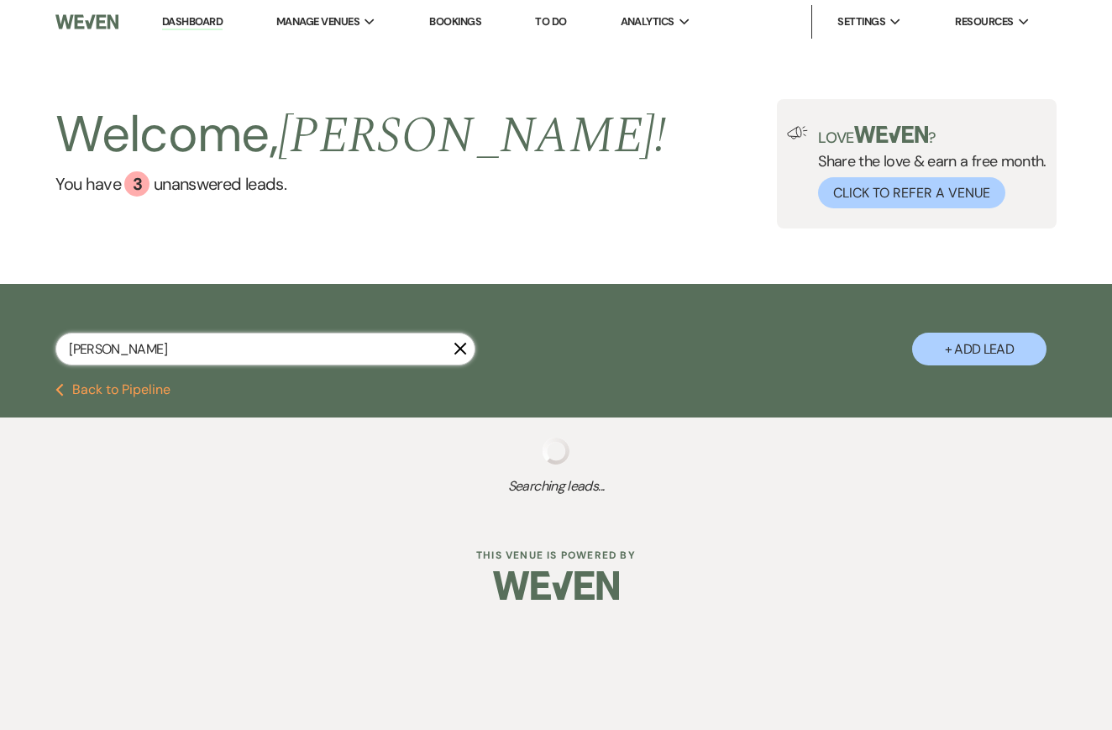
select select "8"
select select "5"
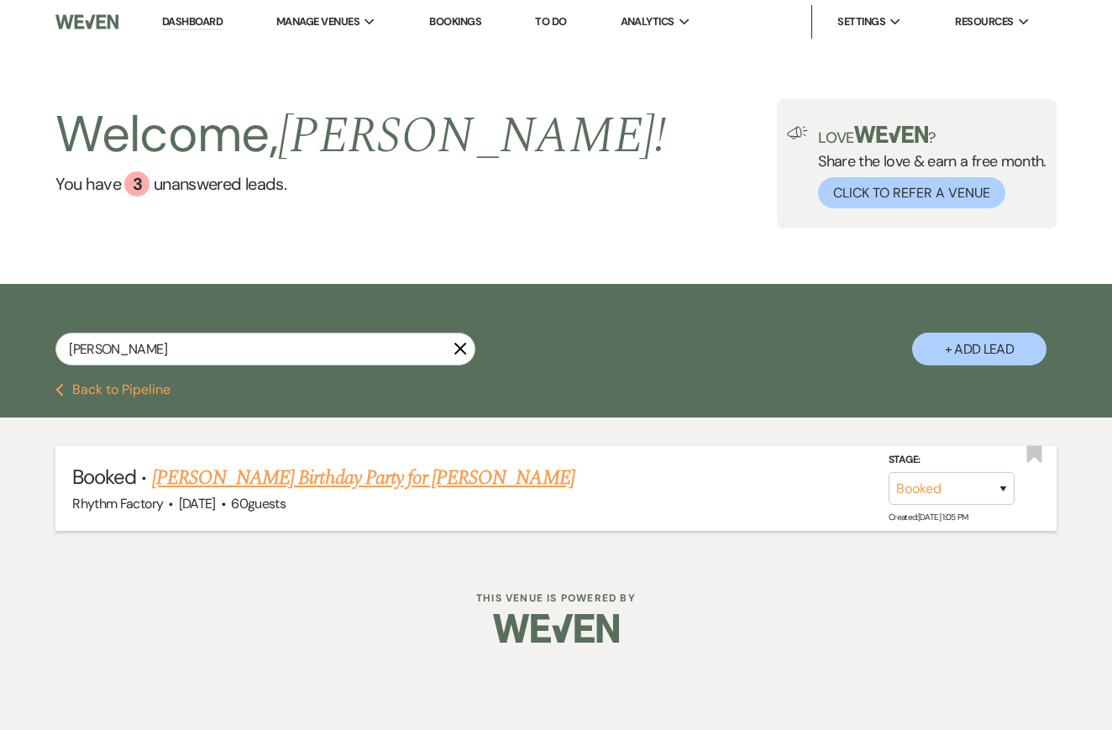
click at [190, 479] on link "[PERSON_NAME] Birthday Party for [PERSON_NAME]" at bounding box center [363, 478] width 422 height 30
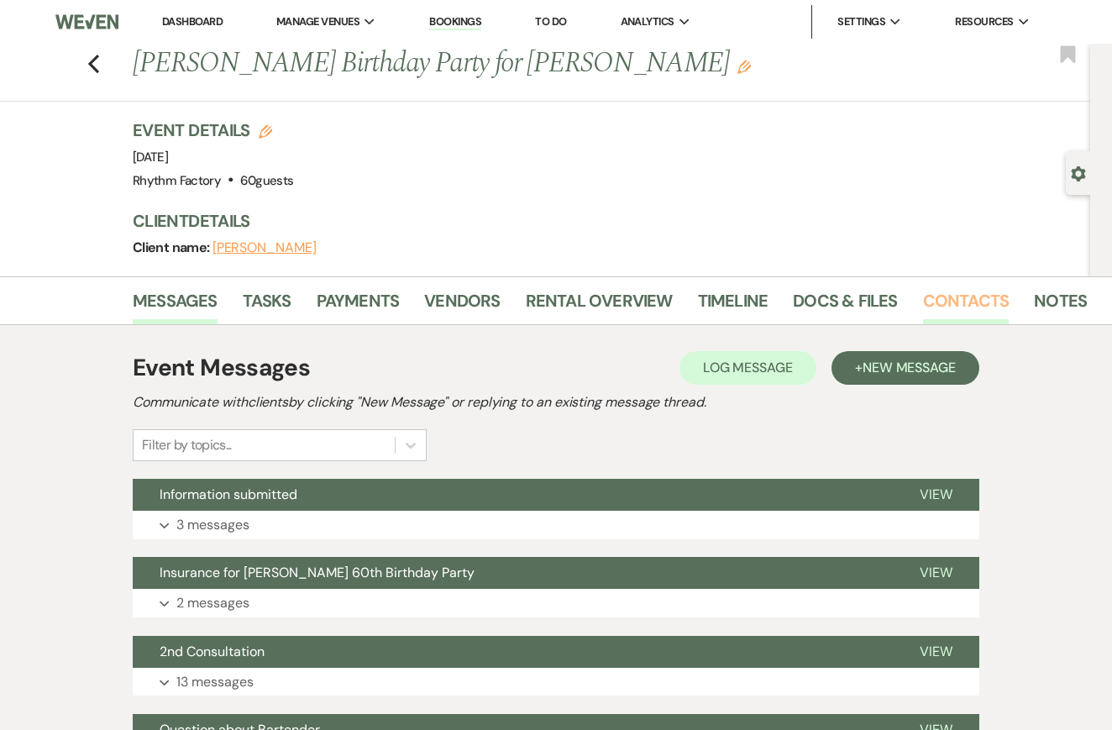
click at [939, 294] on link "Contacts" at bounding box center [966, 305] width 87 height 37
